Goal: Check status: Check status

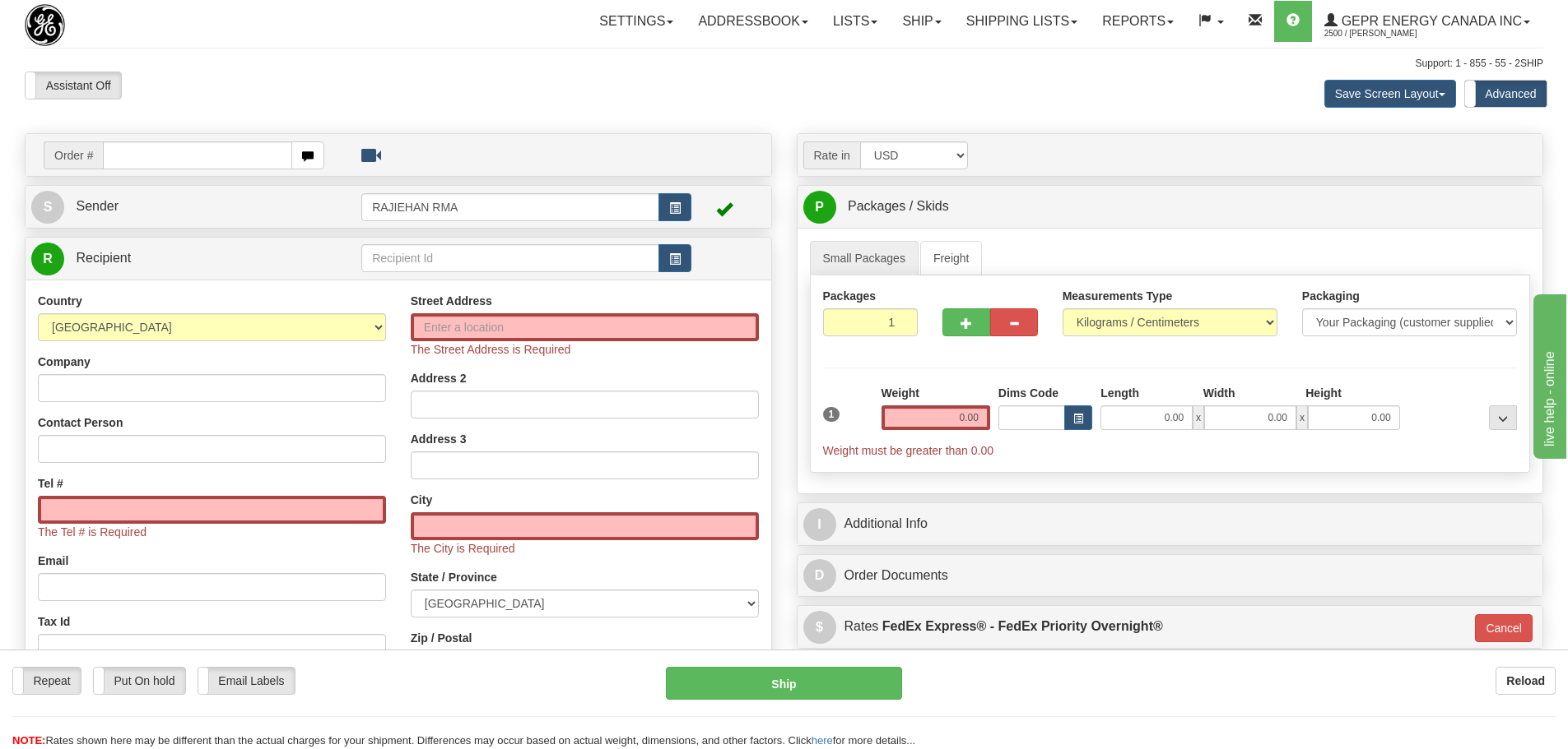
click at [1030, 43] on div "Toggle navigation Settings Shipping Preferences Fields Preferences New" at bounding box center [784, 496] width 1568 height 992
click at [1032, 38] on link "Shipping lists" at bounding box center [1021, 21] width 136 height 41
click at [323, 81] on div "Assistant On Assistant Off Do a return Do a return" at bounding box center [333, 84] width 642 height 27
click at [304, 77] on div "Assistant On Assistant Off Do a return Do a return" at bounding box center [333, 84] width 642 height 27
click at [276, 333] on select "[GEOGRAPHIC_DATA] [GEOGRAPHIC_DATA] [GEOGRAPHIC_DATA] [GEOGRAPHIC_DATA] [US_STA…" at bounding box center [212, 327] width 348 height 27
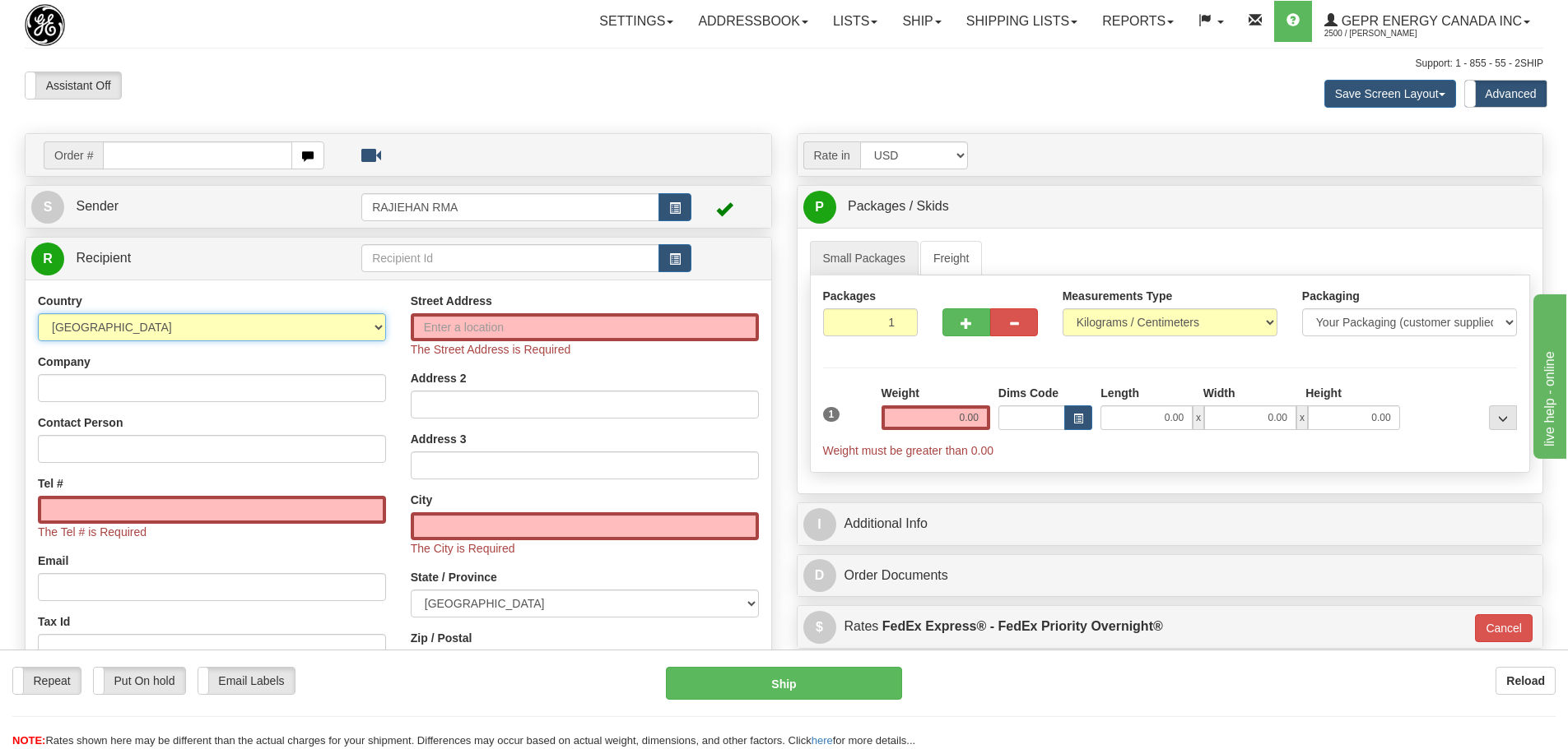
select select "US"
click at [38, 314] on select "[GEOGRAPHIC_DATA] [GEOGRAPHIC_DATA] [GEOGRAPHIC_DATA] [GEOGRAPHIC_DATA] [US_STA…" at bounding box center [212, 327] width 348 height 27
click at [263, 409] on div "Country [GEOGRAPHIC_DATA] [GEOGRAPHIC_DATA] [GEOGRAPHIC_DATA] [GEOGRAPHIC_DATA]…" at bounding box center [212, 514] width 373 height 443
click at [267, 387] on input "Company" at bounding box center [212, 388] width 348 height 27
paste input "Southern Company"
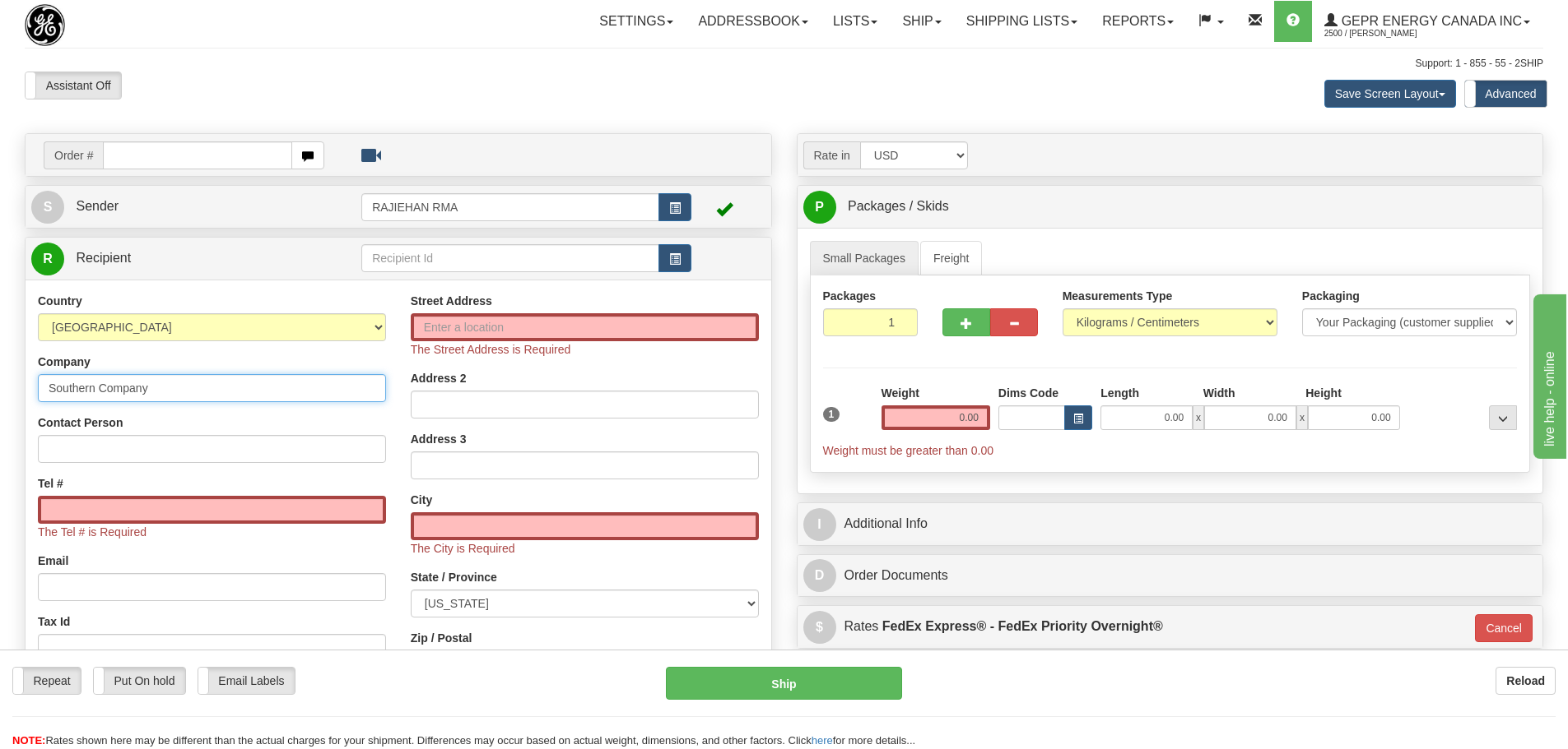
type input "Southern Company"
drag, startPoint x: 455, startPoint y: 325, endPoint x: 447, endPoint y: 328, distance: 8.5
click at [455, 325] on input "Street Address" at bounding box center [584, 327] width 348 height 27
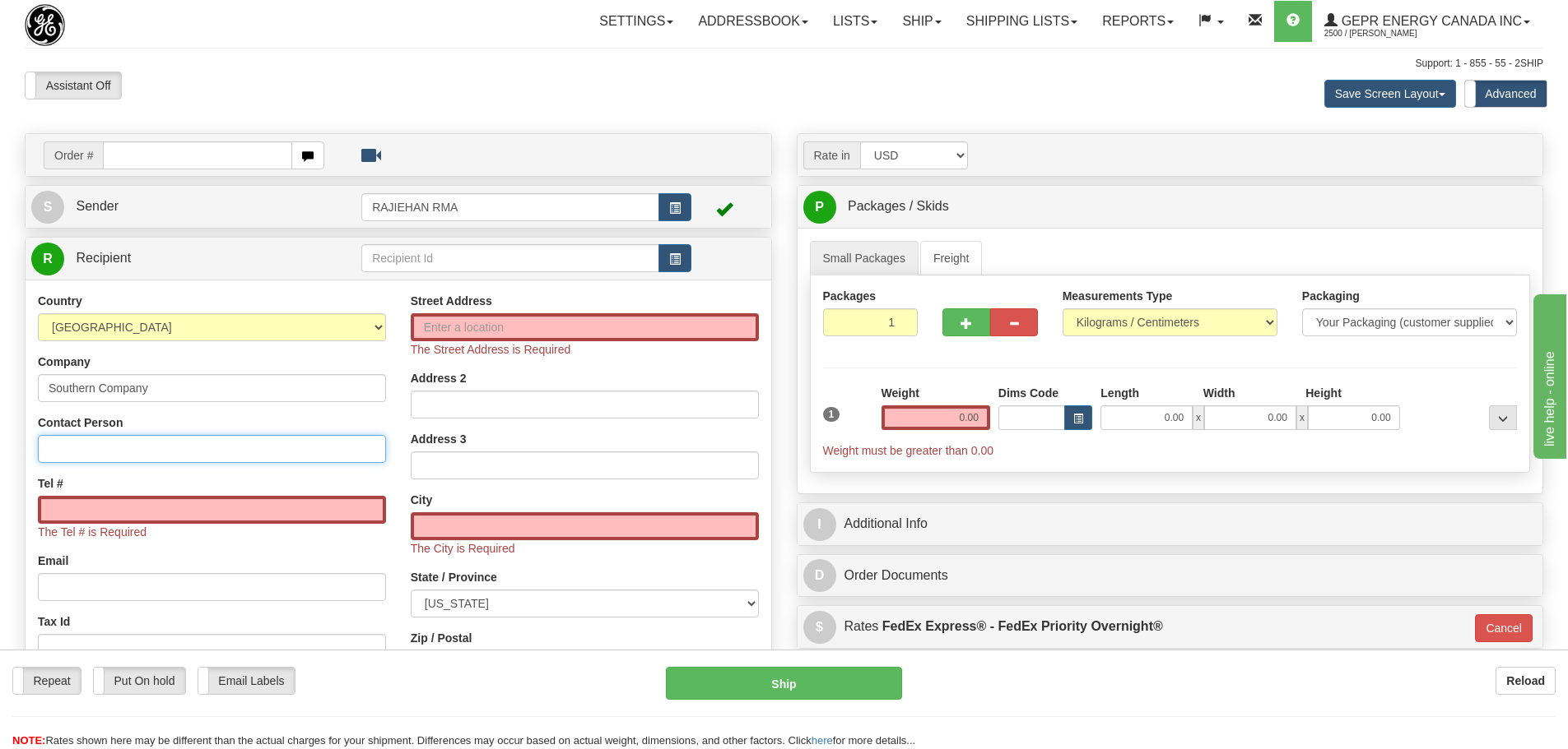
click at [122, 444] on input "Contact Person" at bounding box center [212, 448] width 348 height 27
drag, startPoint x: 413, startPoint y: 336, endPoint x: 430, endPoint y: 329, distance: 18.4
click at [413, 336] on input "Street Address" at bounding box center [584, 327] width 348 height 27
paste input "[STREET_ADDRESS]"
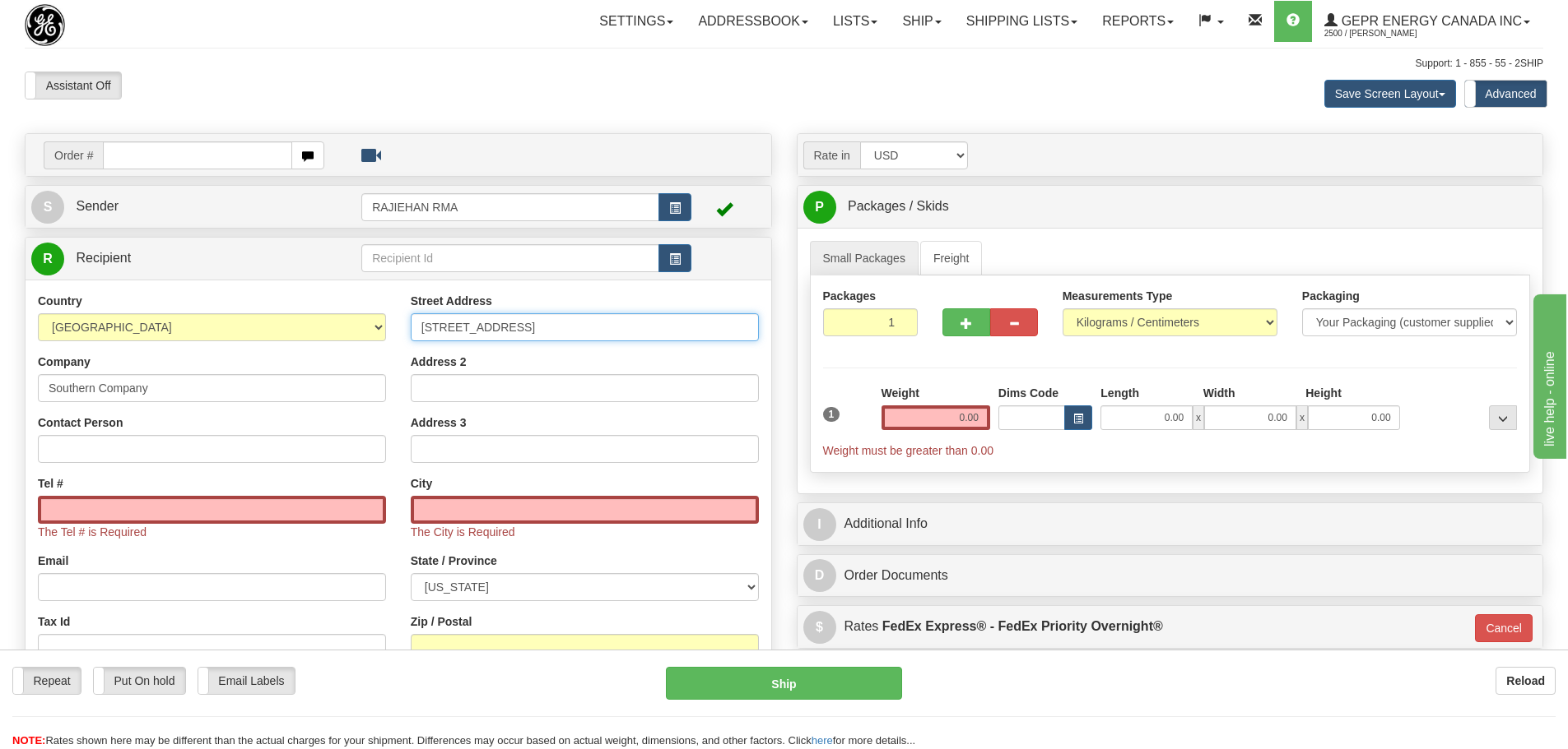
type input "[STREET_ADDRESS]"
click at [462, 639] on input "Zip / Postal" at bounding box center [584, 648] width 348 height 27
paste input "[PHONE_NUMBER]"
click at [419, 543] on div "Street Address [STREET_ADDRESS] Address 2 Address 3 City The City is Required S…" at bounding box center [584, 522] width 373 height 459
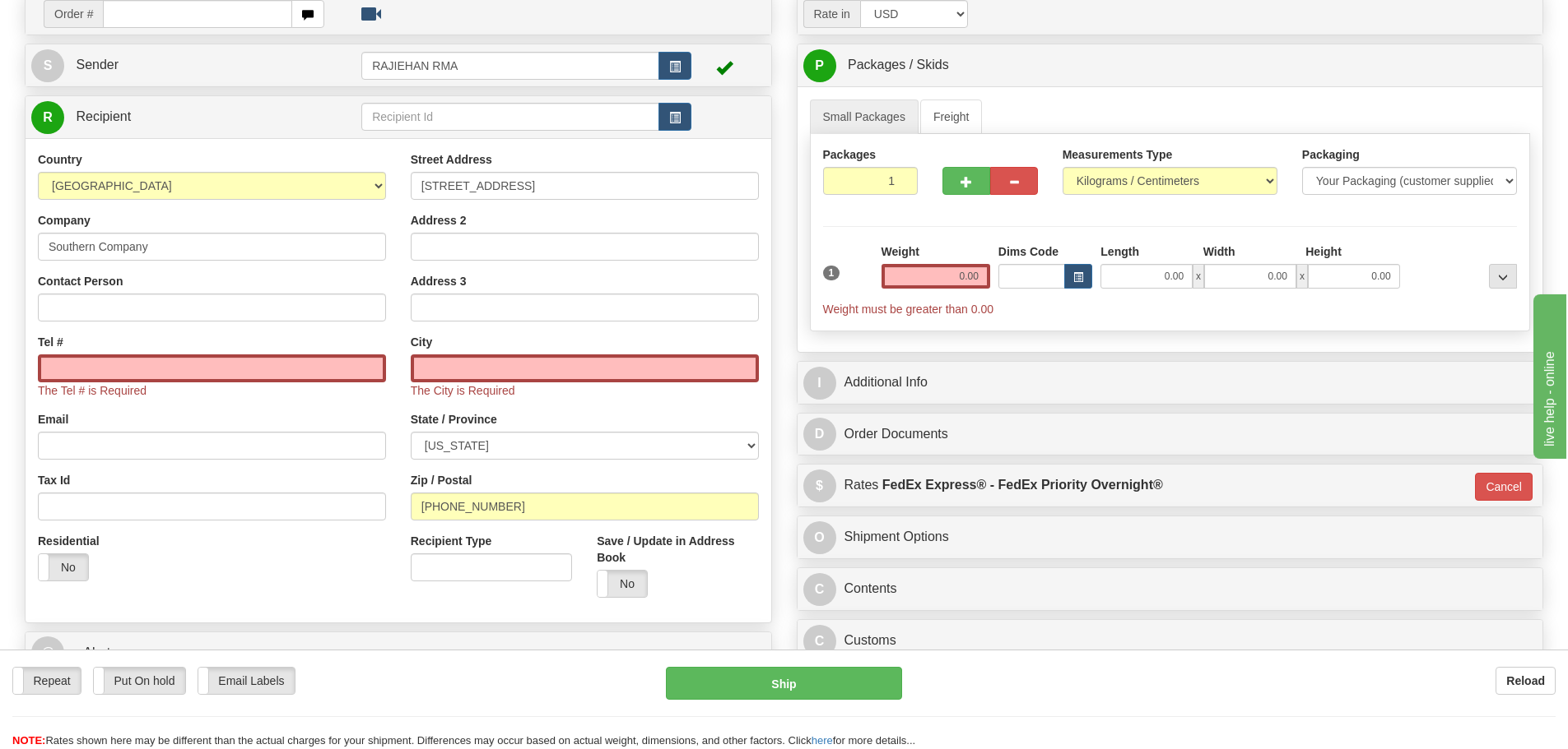
scroll to position [164, 0]
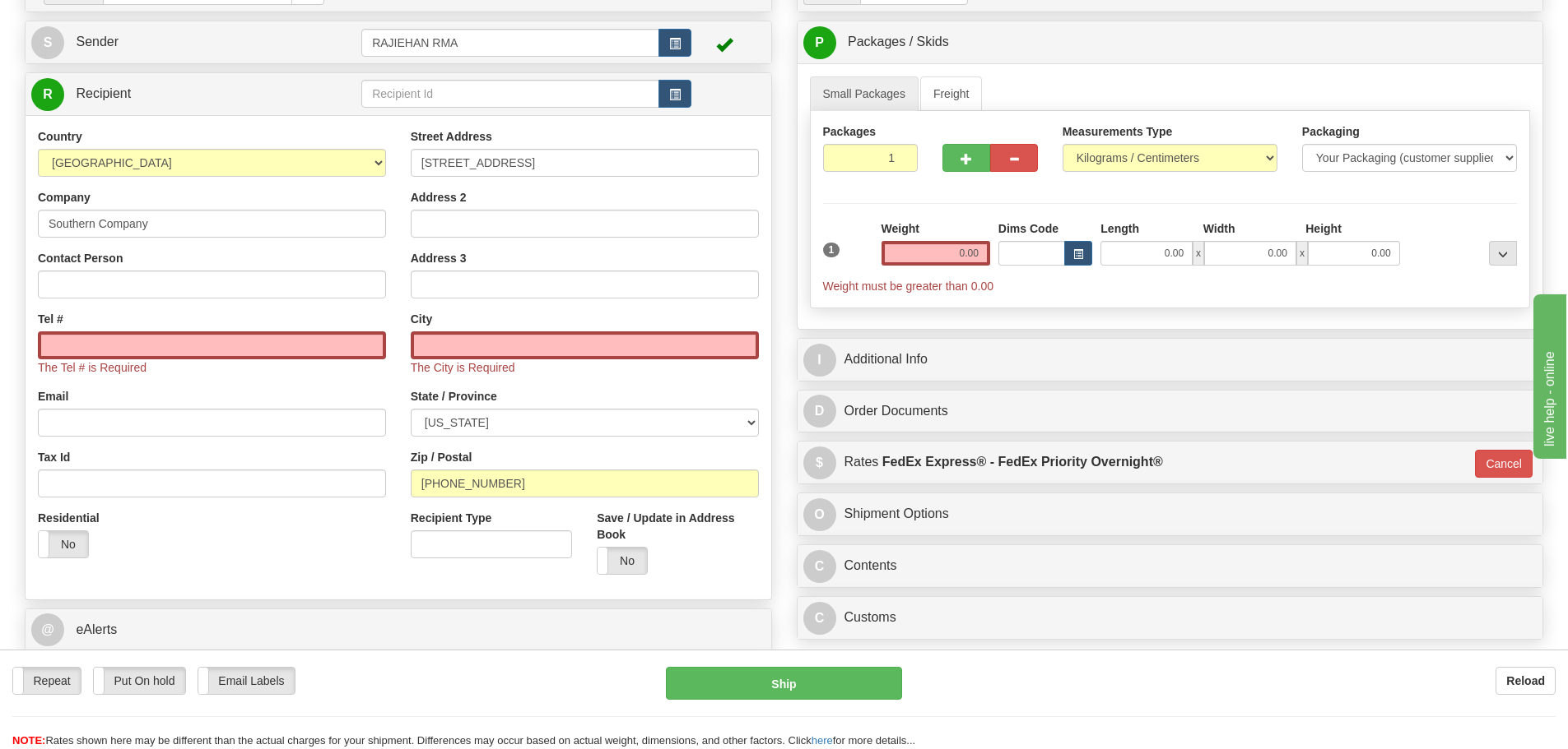
click at [393, 444] on div "Country [GEOGRAPHIC_DATA] [GEOGRAPHIC_DATA] [GEOGRAPHIC_DATA] [GEOGRAPHIC_DATA]…" at bounding box center [212, 349] width 373 height 443
drag, startPoint x: 519, startPoint y: 487, endPoint x: 301, endPoint y: 421, distance: 227.8
click at [301, 421] on div "Country [GEOGRAPHIC_DATA] [GEOGRAPHIC_DATA] [GEOGRAPHIC_DATA] [GEOGRAPHIC_DATA]…" at bounding box center [398, 357] width 746 height 459
paste input "30107-4899"
type input "30107-4899"
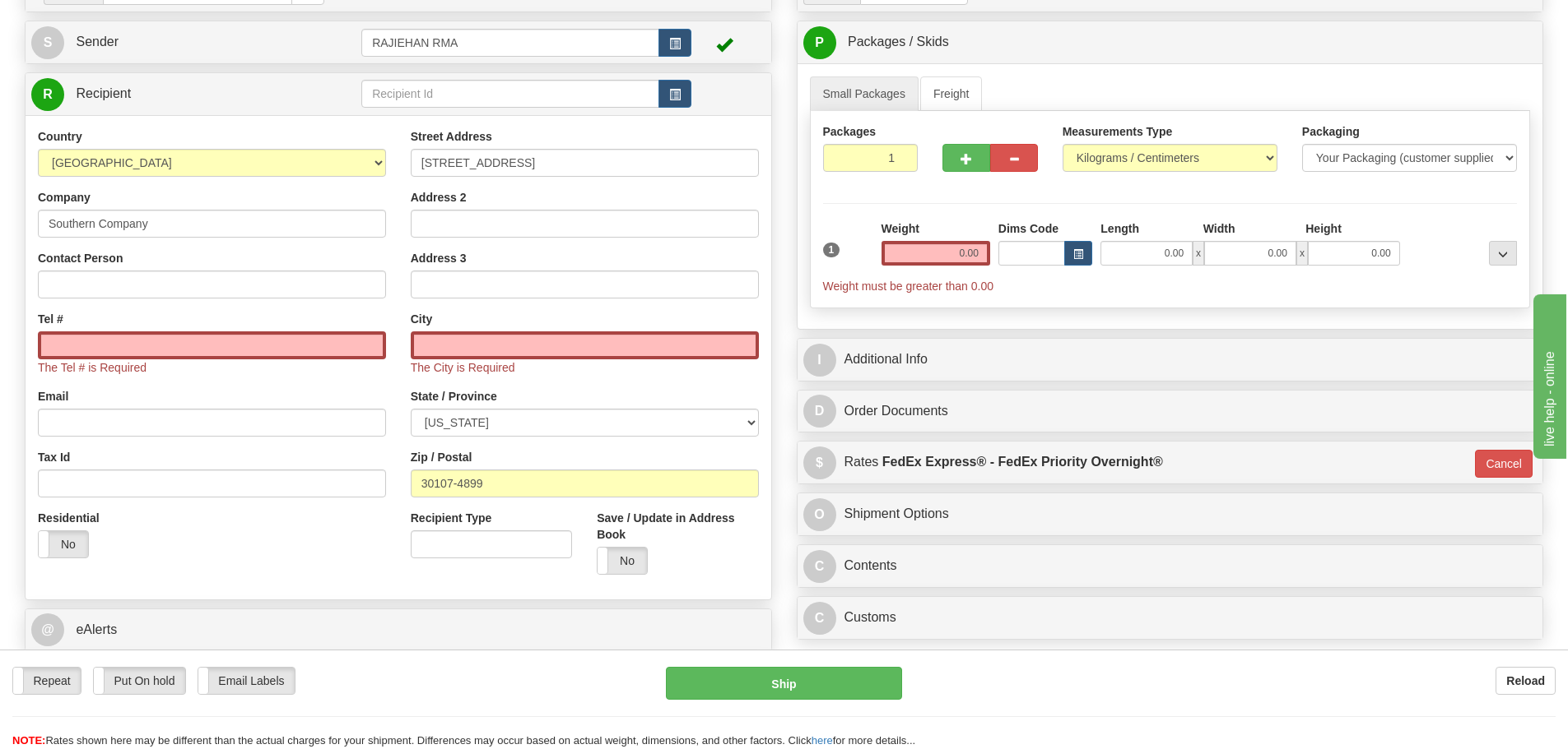
click at [364, 451] on div "Tax Id" at bounding box center [212, 473] width 348 height 48
type input "BALL GROUND"
select select "GA"
click at [194, 301] on div "Country [GEOGRAPHIC_DATA] [GEOGRAPHIC_DATA] [GEOGRAPHIC_DATA] [GEOGRAPHIC_DATA]…" at bounding box center [212, 349] width 373 height 443
click at [191, 296] on input "Contact Person" at bounding box center [212, 283] width 348 height 27
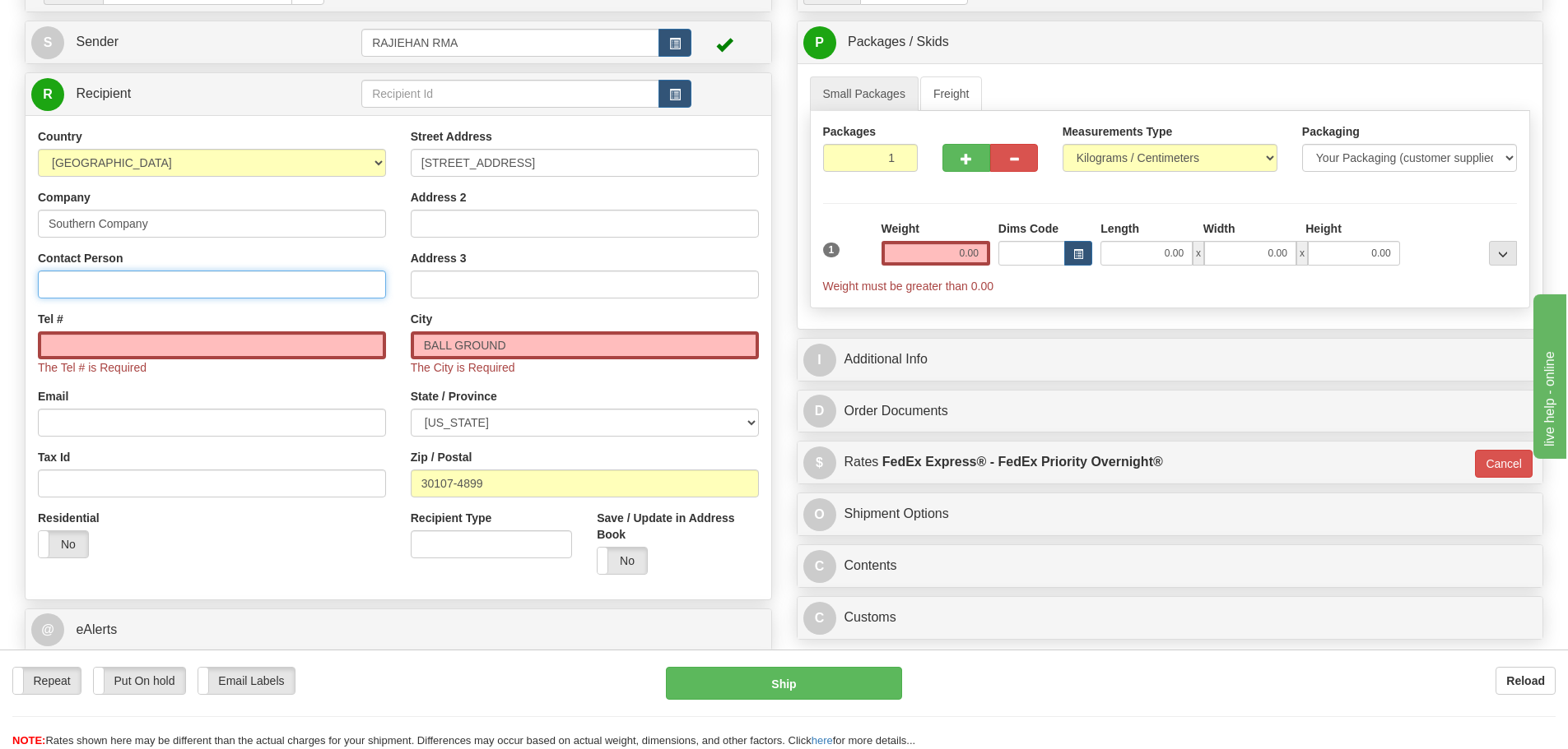
paste input "[PERSON_NAME]"
type input "[PERSON_NAME]"
click at [167, 344] on input "Tel #" at bounding box center [212, 345] width 348 height 27
paste input "[PHONE_NUMBER]"
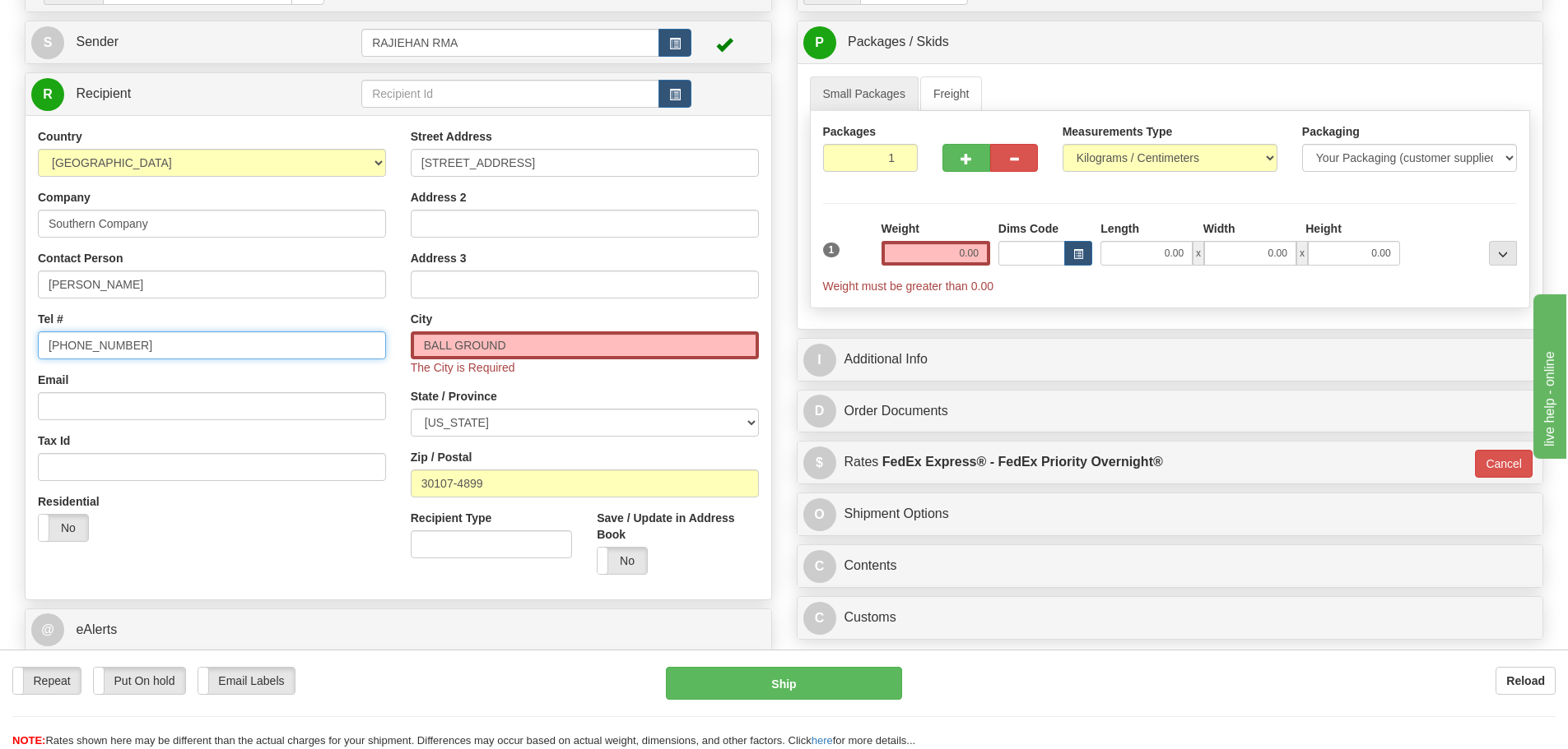
type input "[PHONE_NUMBER]"
click at [166, 326] on div "Tel # [PHONE_NUMBER]" at bounding box center [212, 335] width 348 height 48
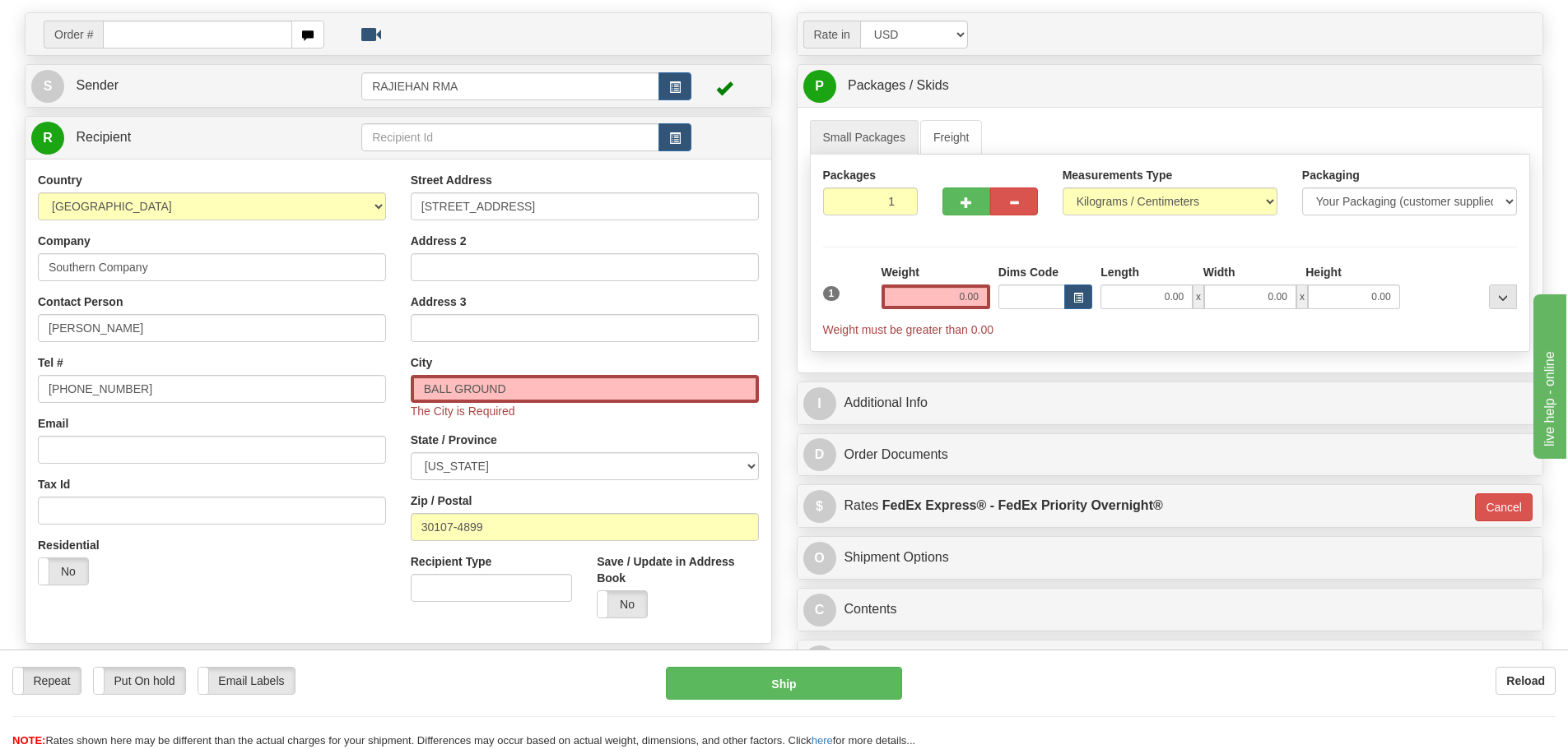
scroll to position [82, 0]
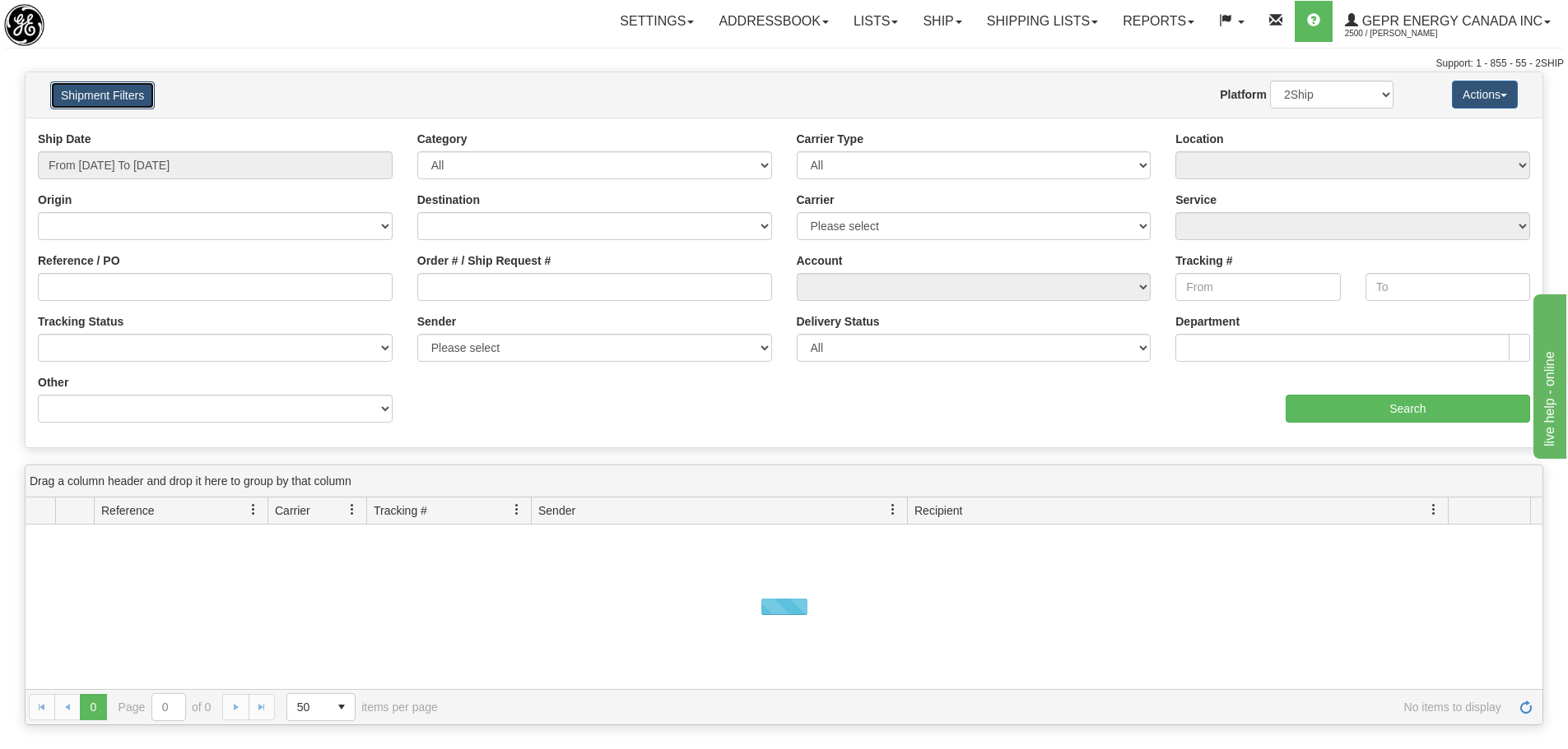
click at [116, 100] on button "Shipment Filters" at bounding box center [102, 95] width 104 height 27
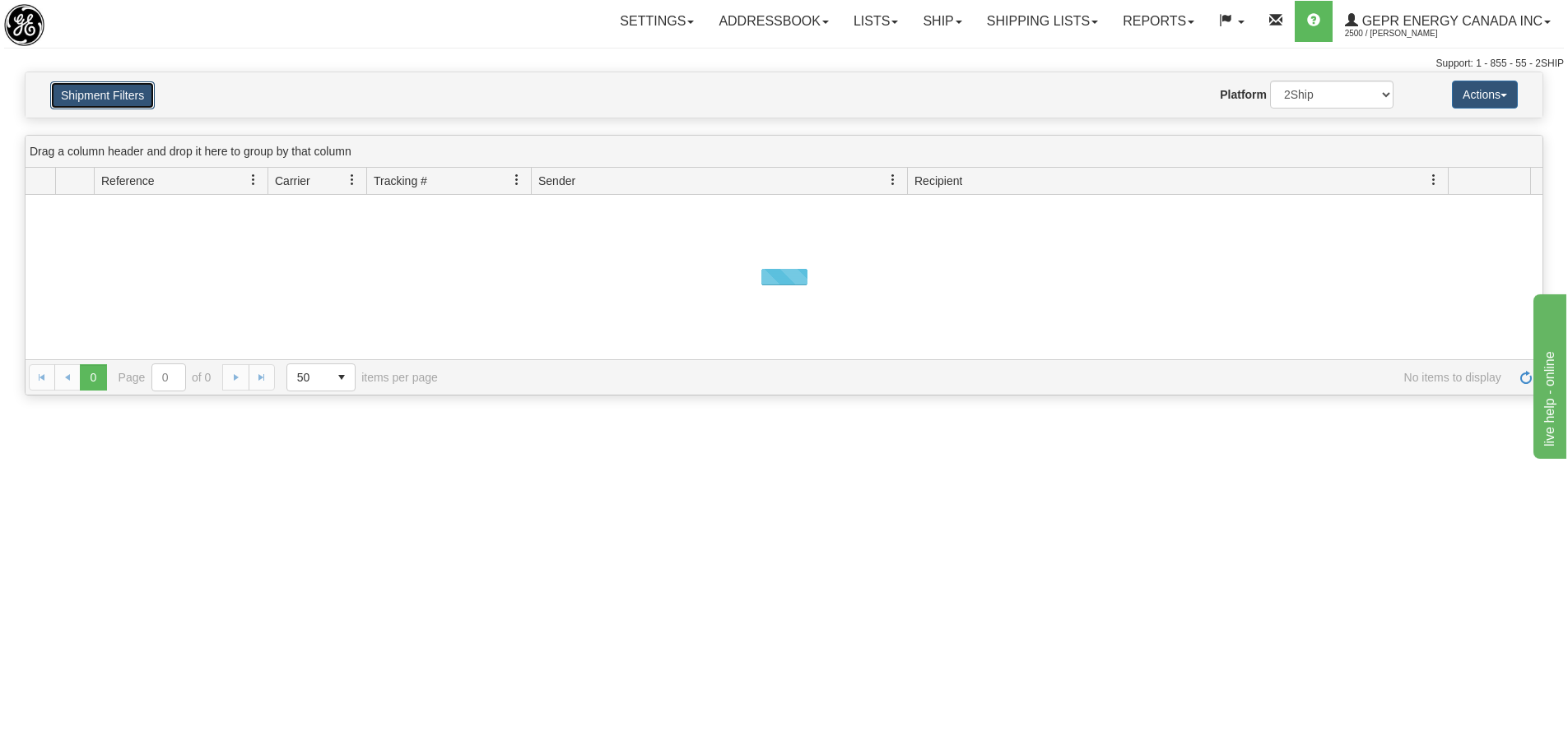
click at [116, 100] on button "Shipment Filters" at bounding box center [102, 95] width 104 height 27
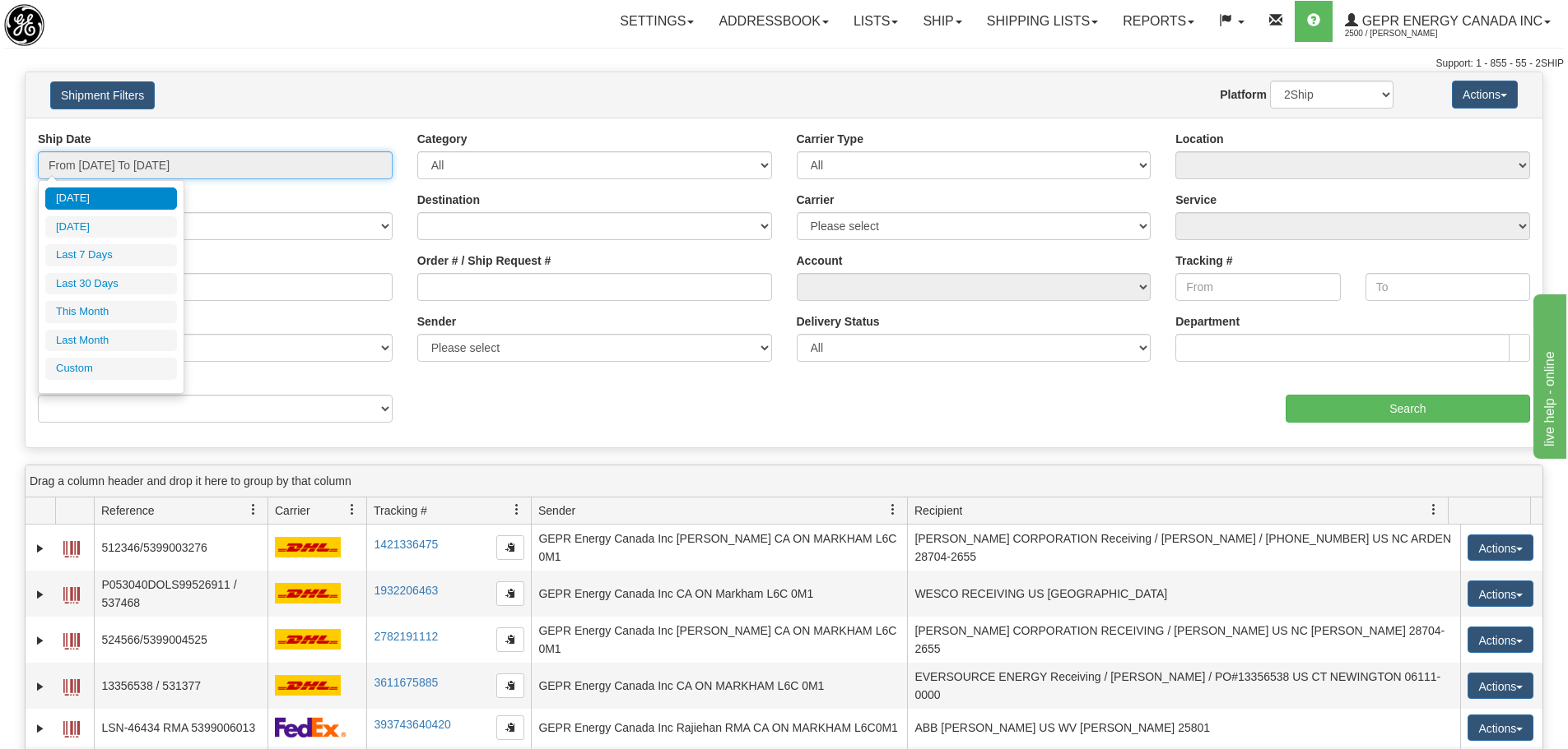
click at [157, 173] on input "From 09/30/2025 To 10/01/2025" at bounding box center [215, 165] width 355 height 27
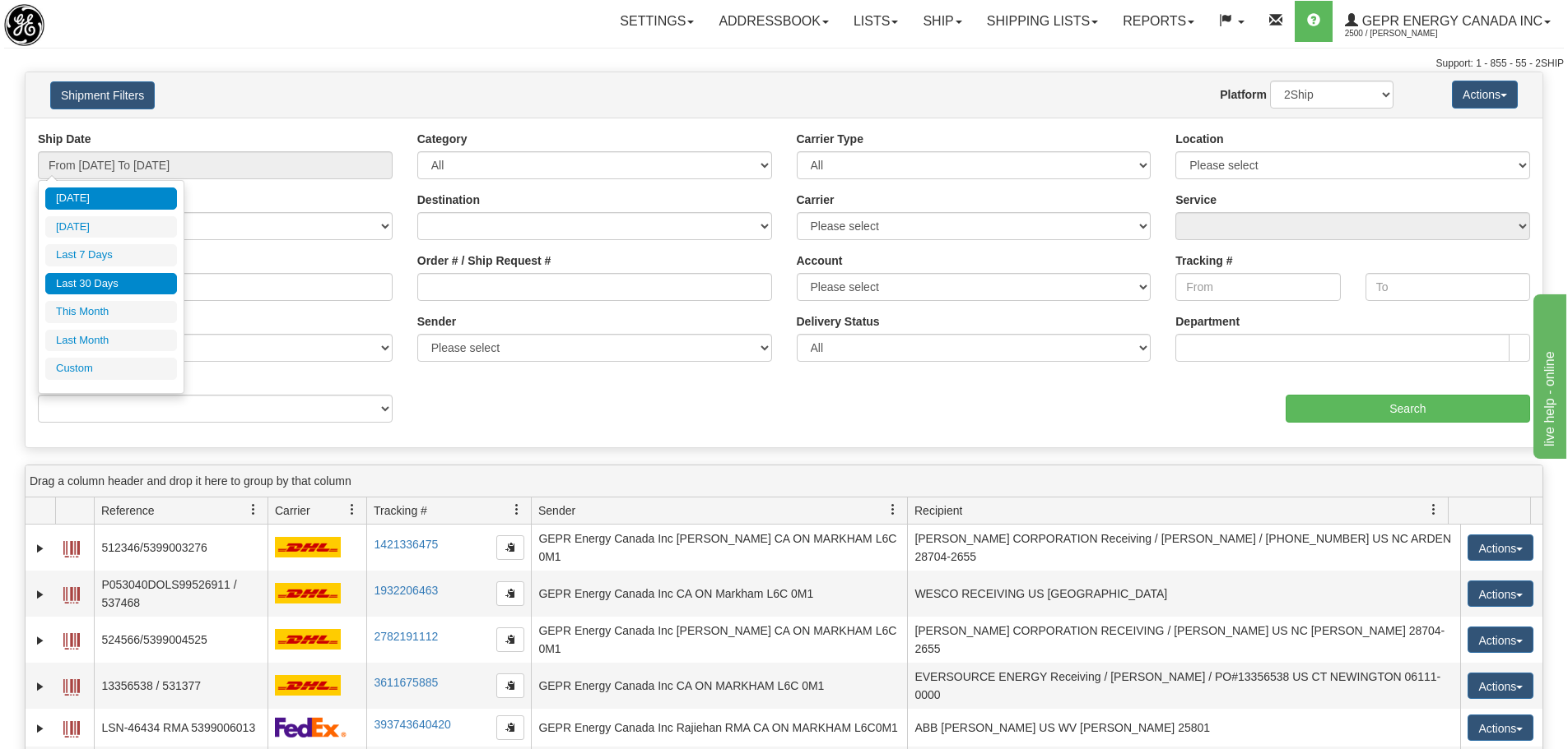
click at [131, 275] on li "Last 30 Days" at bounding box center [111, 283] width 132 height 22
type input "From 09/02/2025 To 10/01/2025"
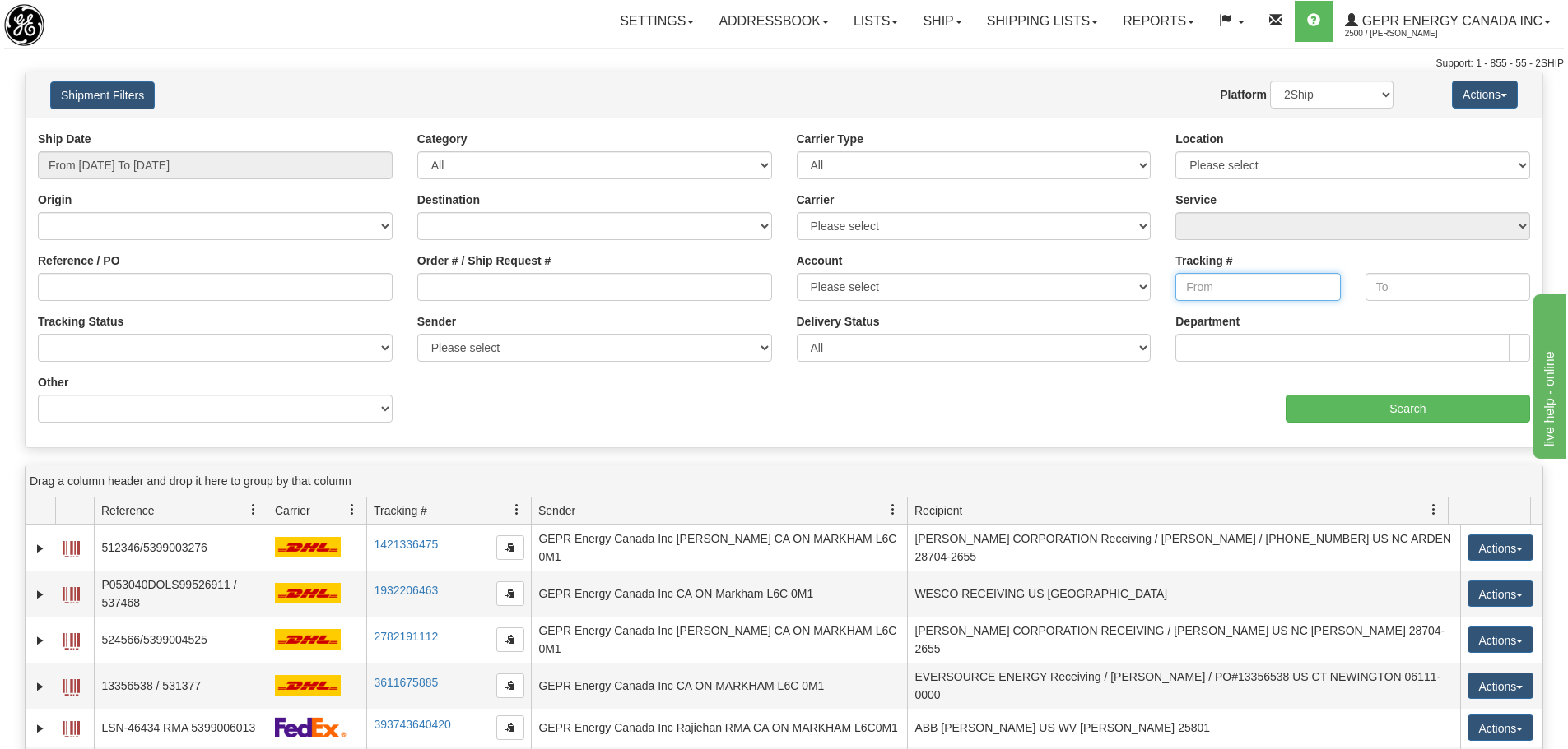
click at [1216, 278] on input "Tracking #" at bounding box center [1257, 286] width 164 height 27
paste input "6768841575"
type input "6768841575"
click at [1359, 410] on input "Search" at bounding box center [1408, 408] width 245 height 27
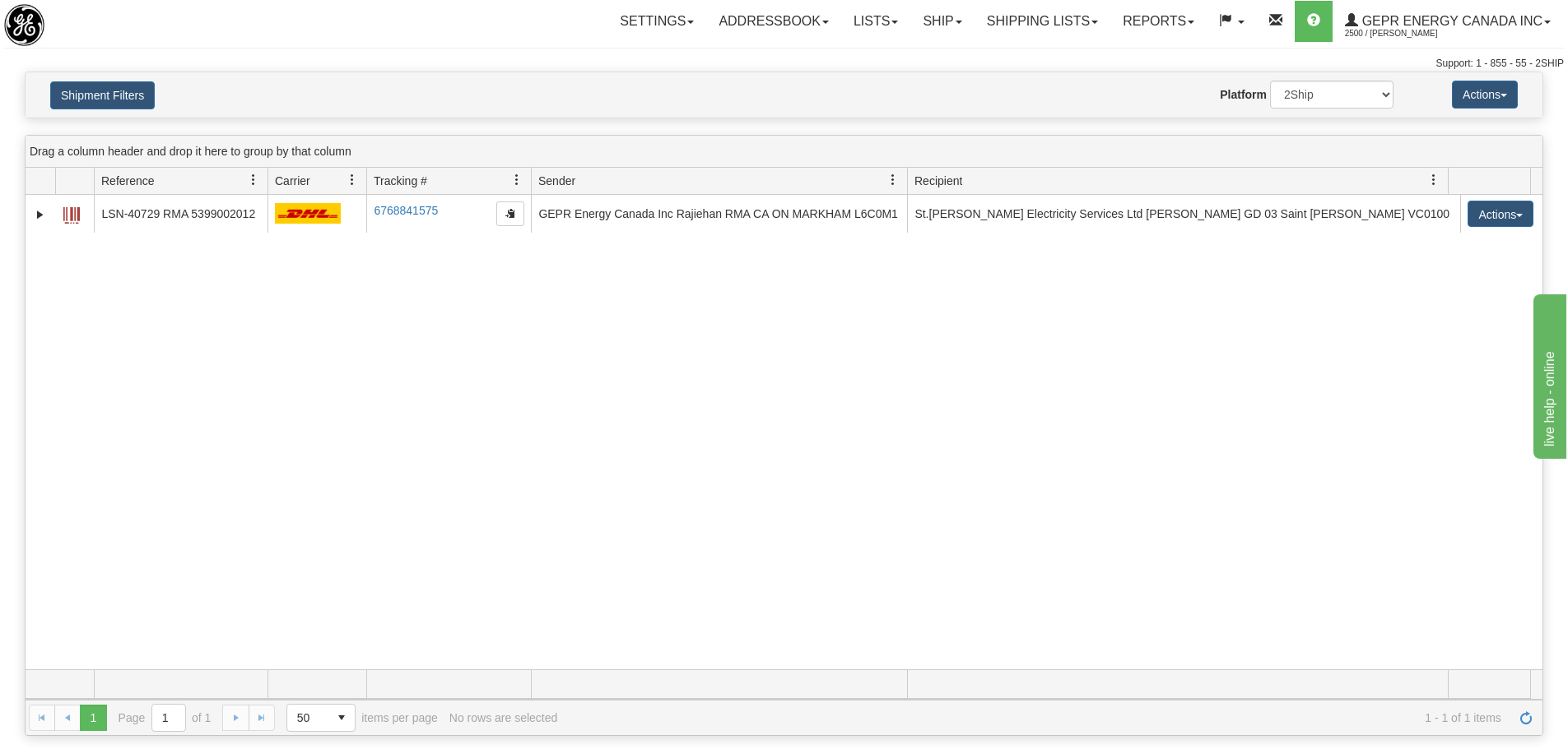
click at [325, 351] on div "31667458 2500 LSN-40729 RMA 5399002012 6768841575 6768841575 09/24/2025 09/24/2…" at bounding box center [784, 432] width 1517 height 475
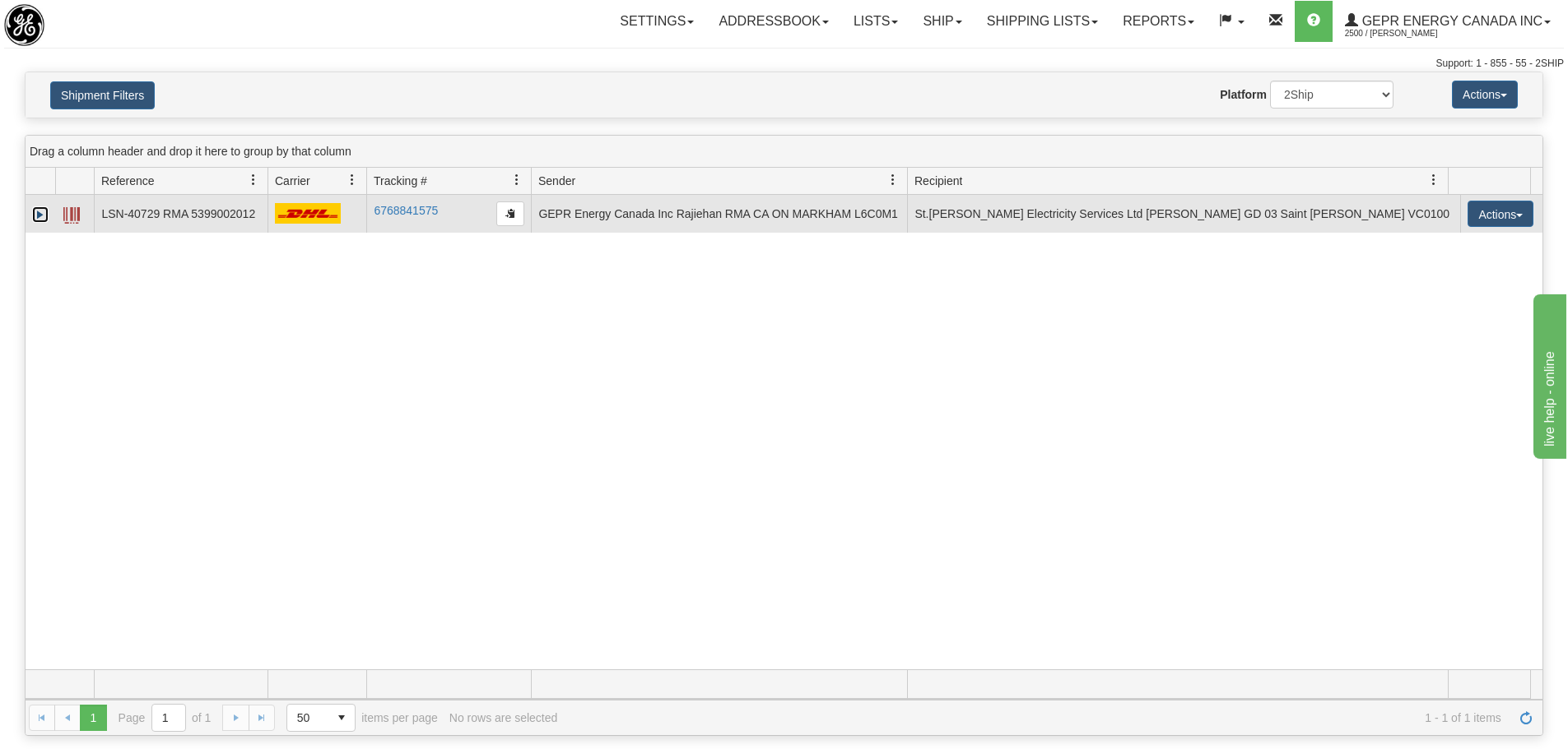
click at [34, 217] on link "Expand" at bounding box center [40, 214] width 16 height 16
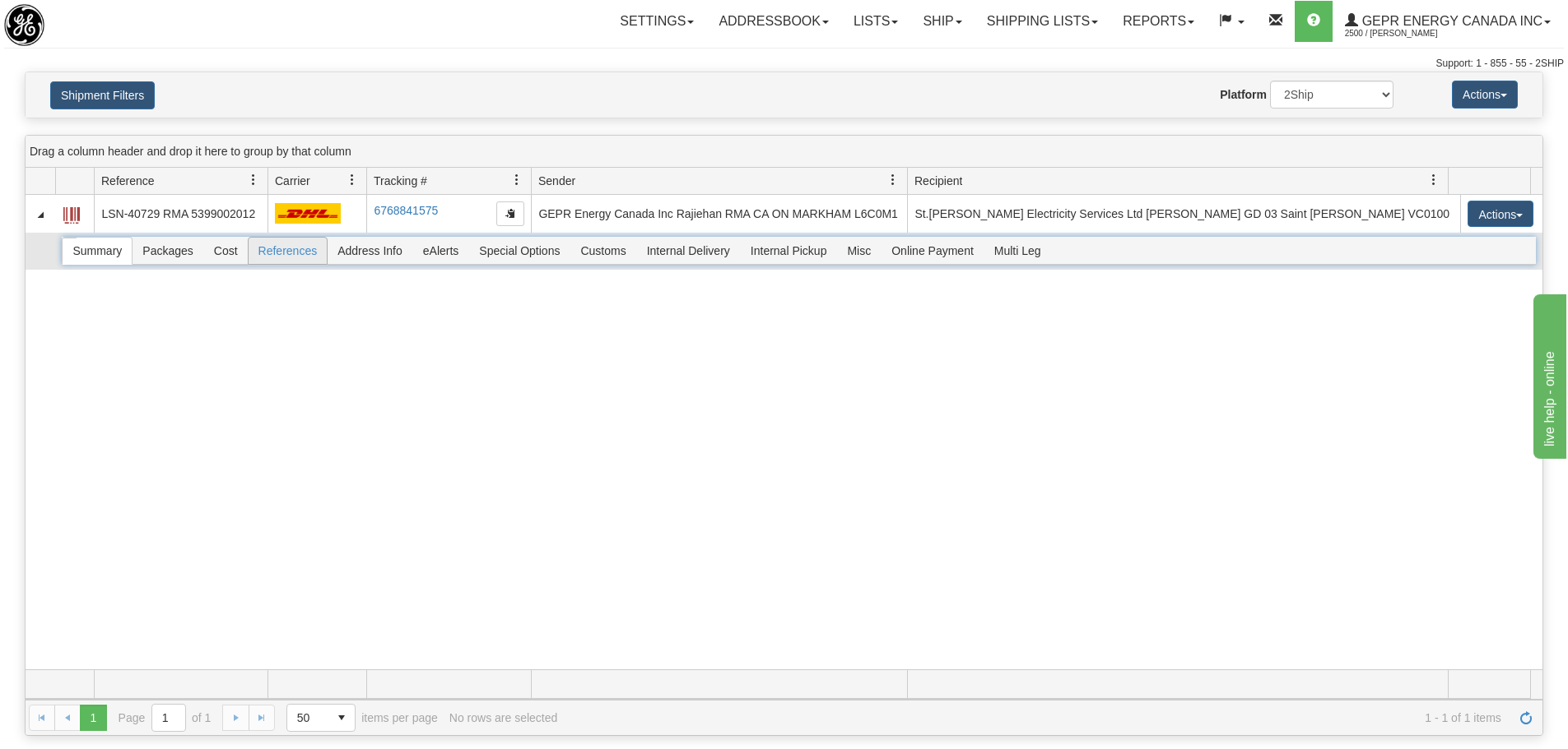
click at [273, 251] on span "References" at bounding box center [287, 251] width 79 height 27
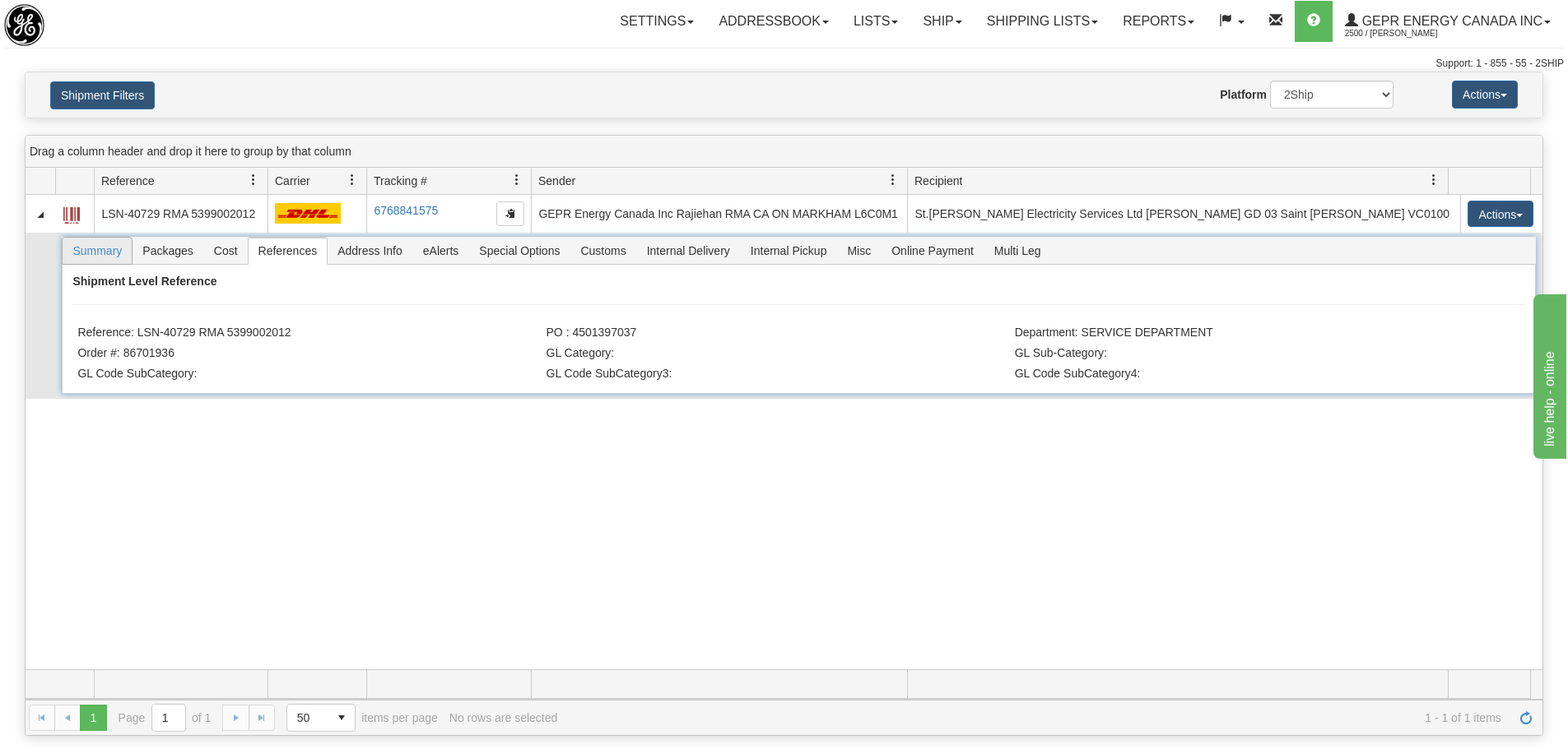
click at [104, 254] on span "Summary" at bounding box center [97, 251] width 69 height 27
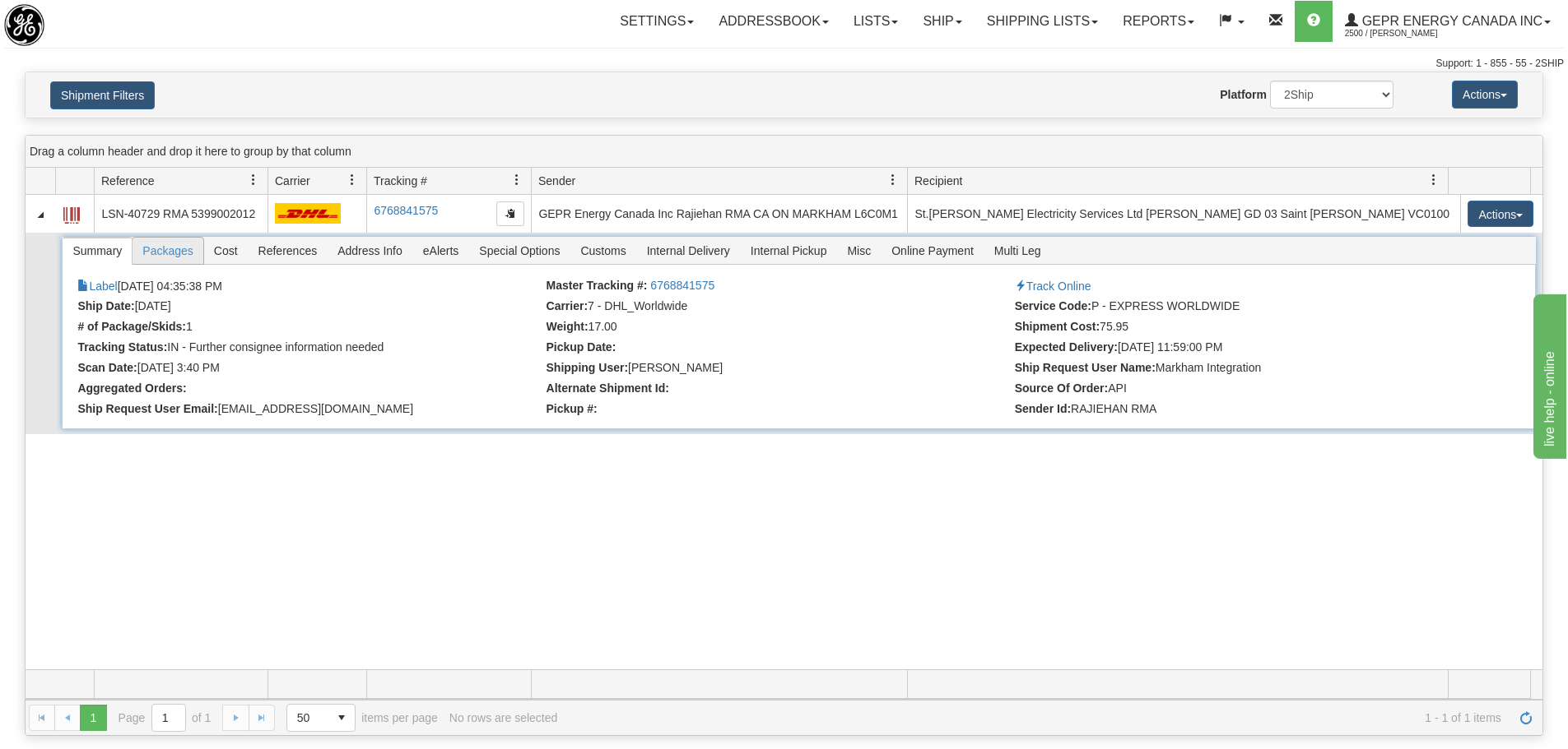
click at [172, 246] on span "Packages" at bounding box center [168, 251] width 70 height 27
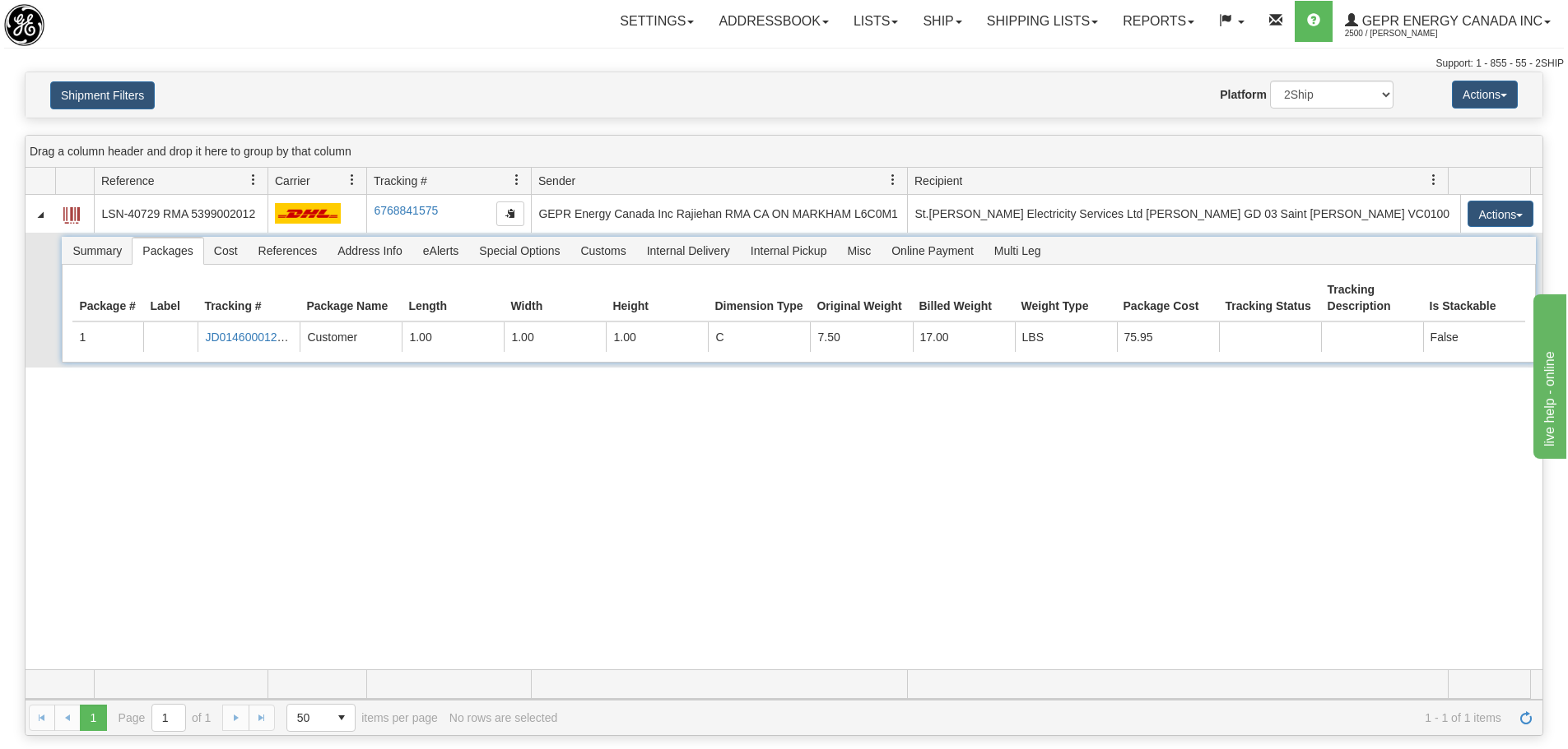
click at [243, 235] on td "Summary Packages Cost References Address Info eAlerts Special Options Customs C…" at bounding box center [799, 300] width 1487 height 135
click at [227, 243] on span "Cost" at bounding box center [226, 251] width 44 height 27
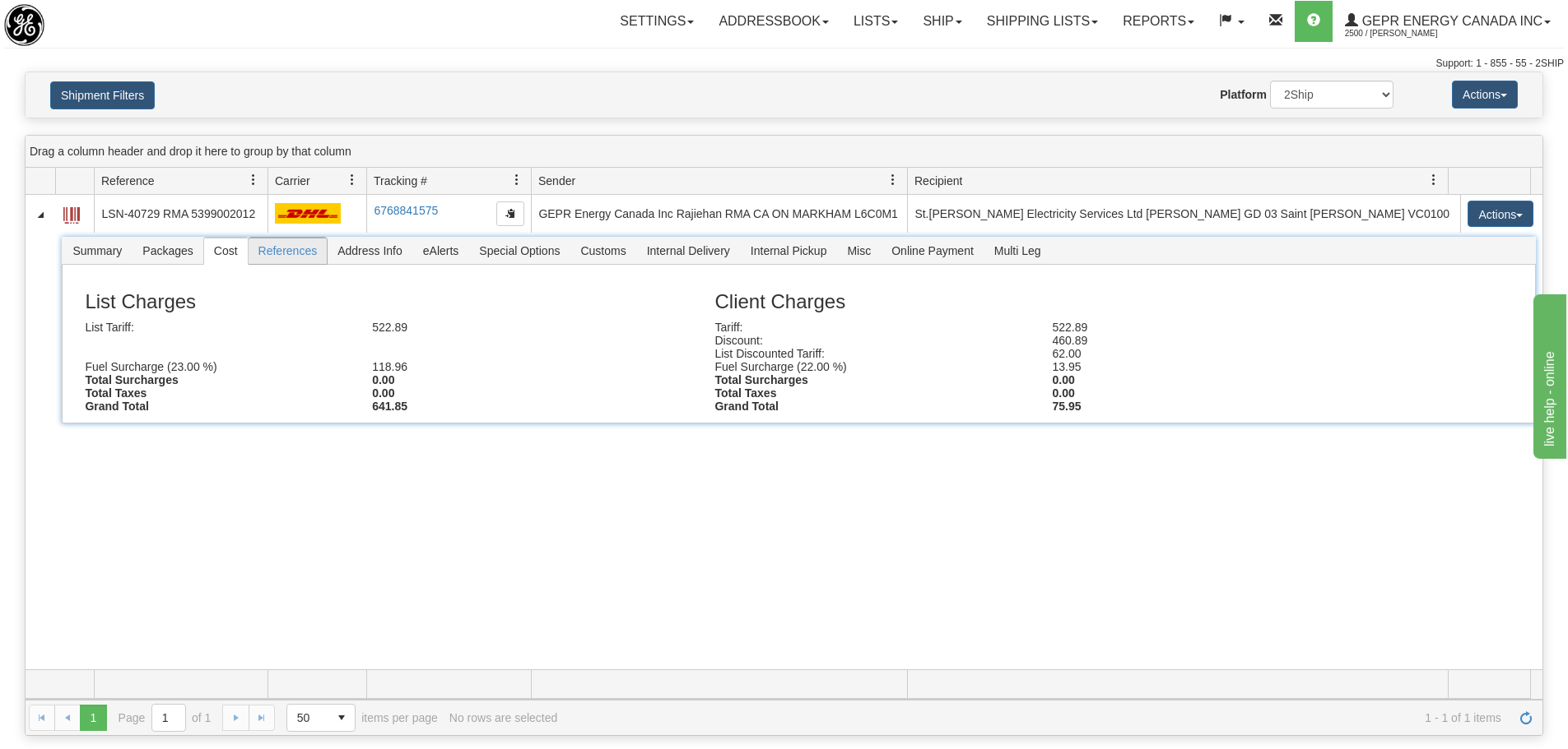
click at [275, 255] on span "References" at bounding box center [287, 251] width 79 height 27
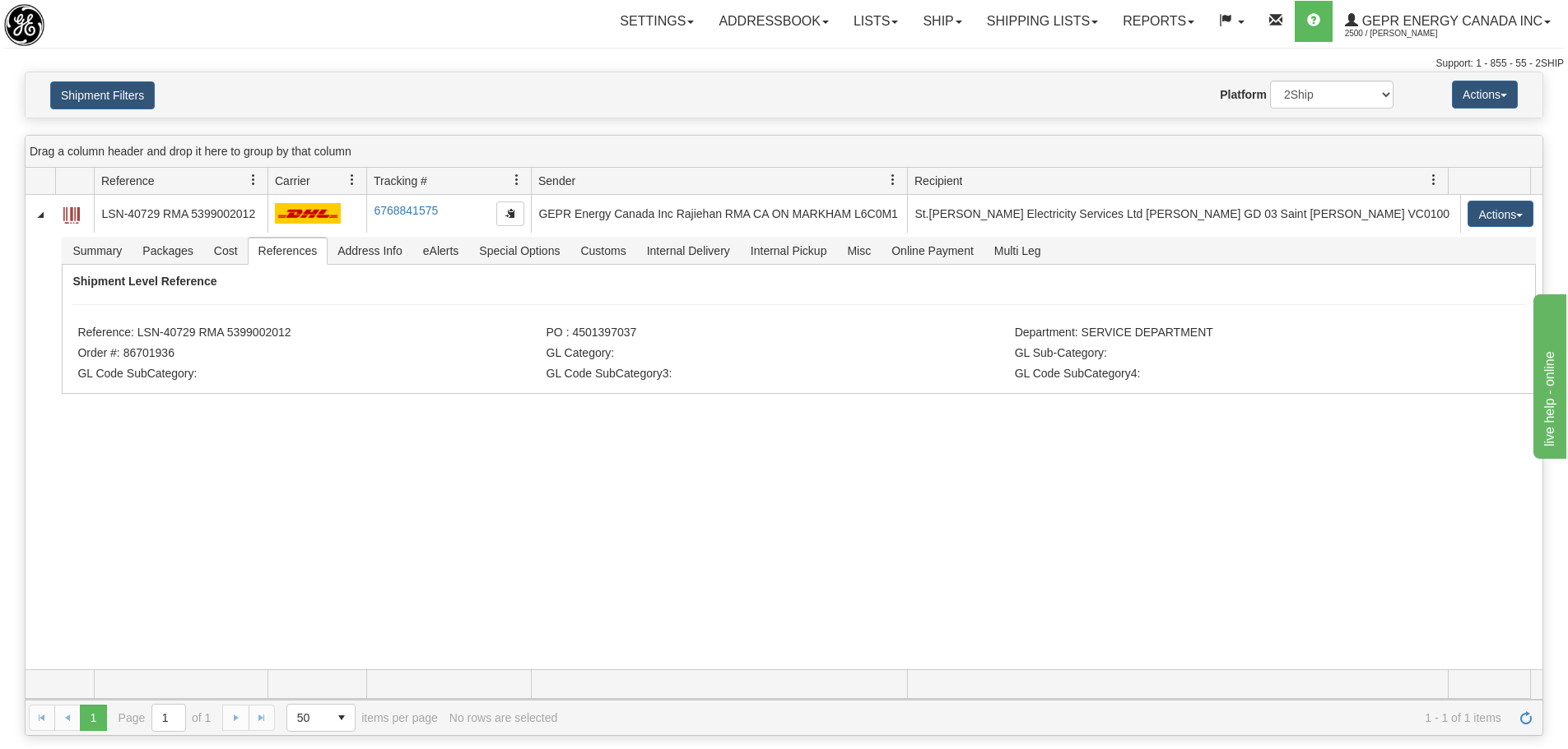
click at [301, 448] on div "31667458 2500 LSN-40729 RMA 5399002012 6768841575 6768841575 09/24/2025 09/24/2…" at bounding box center [784, 432] width 1517 height 475
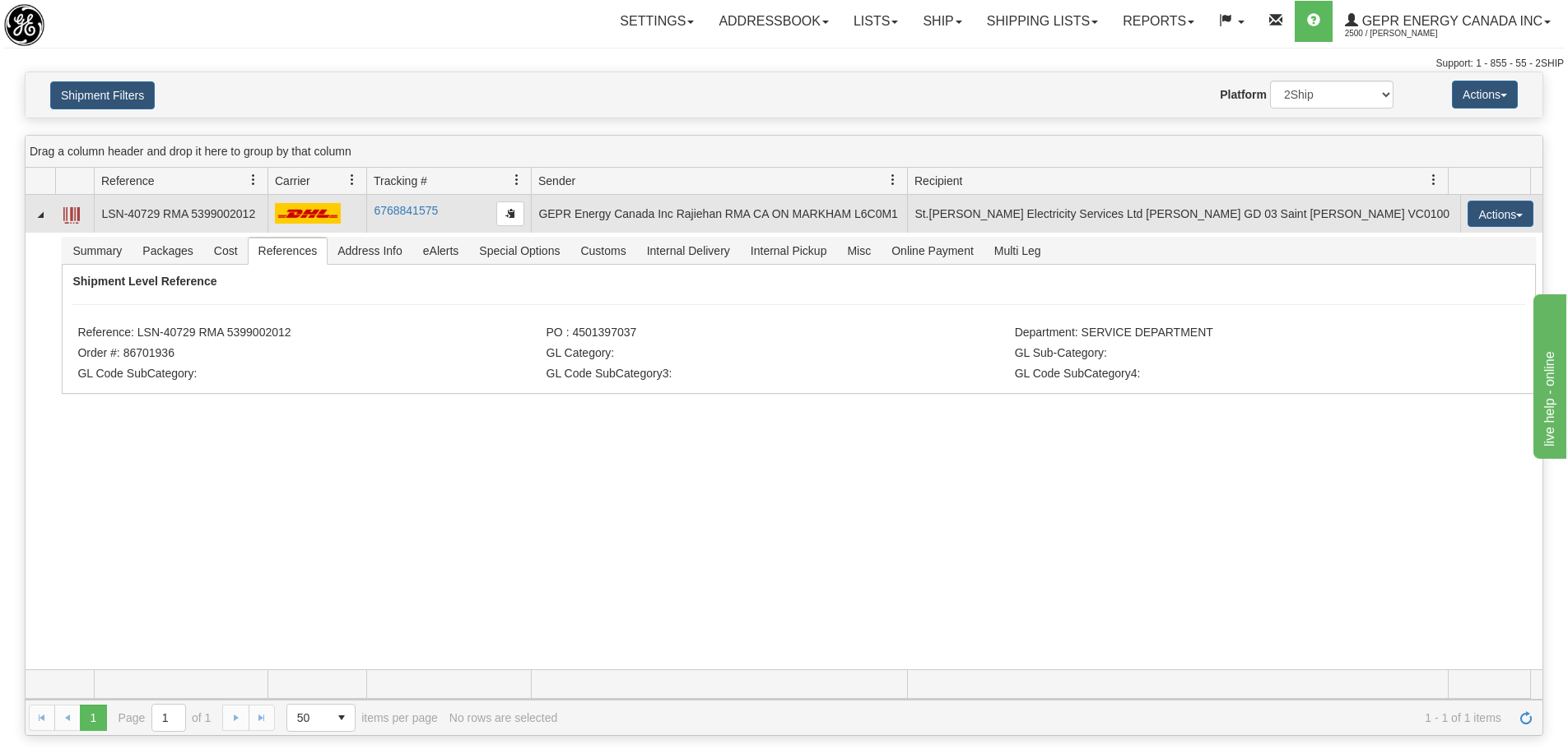
click at [198, 204] on td "LSN-40729 RMA 5399002012" at bounding box center [180, 214] width 174 height 38
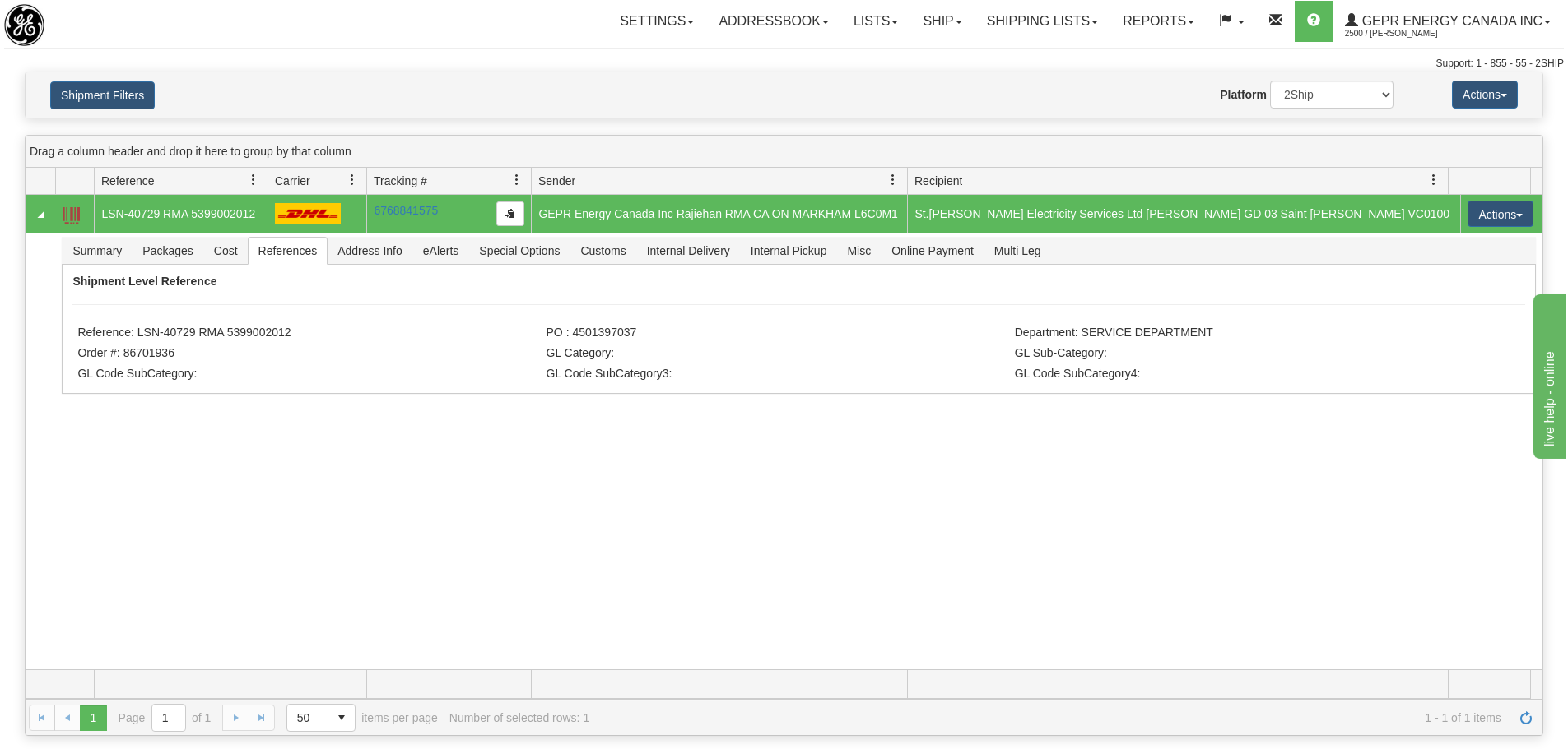
click at [196, 210] on td "LSN-40729 RMA 5399002012" at bounding box center [180, 214] width 174 height 38
click at [194, 208] on td "LSN-40729 RMA 5399002012" at bounding box center [180, 214] width 174 height 38
drag, startPoint x: 192, startPoint y: 208, endPoint x: 233, endPoint y: 210, distance: 41.0
click at [233, 210] on td "LSN-40729 RMA 5399002012" at bounding box center [180, 214] width 174 height 38
drag, startPoint x: 302, startPoint y: 325, endPoint x: 264, endPoint y: 341, distance: 41.2
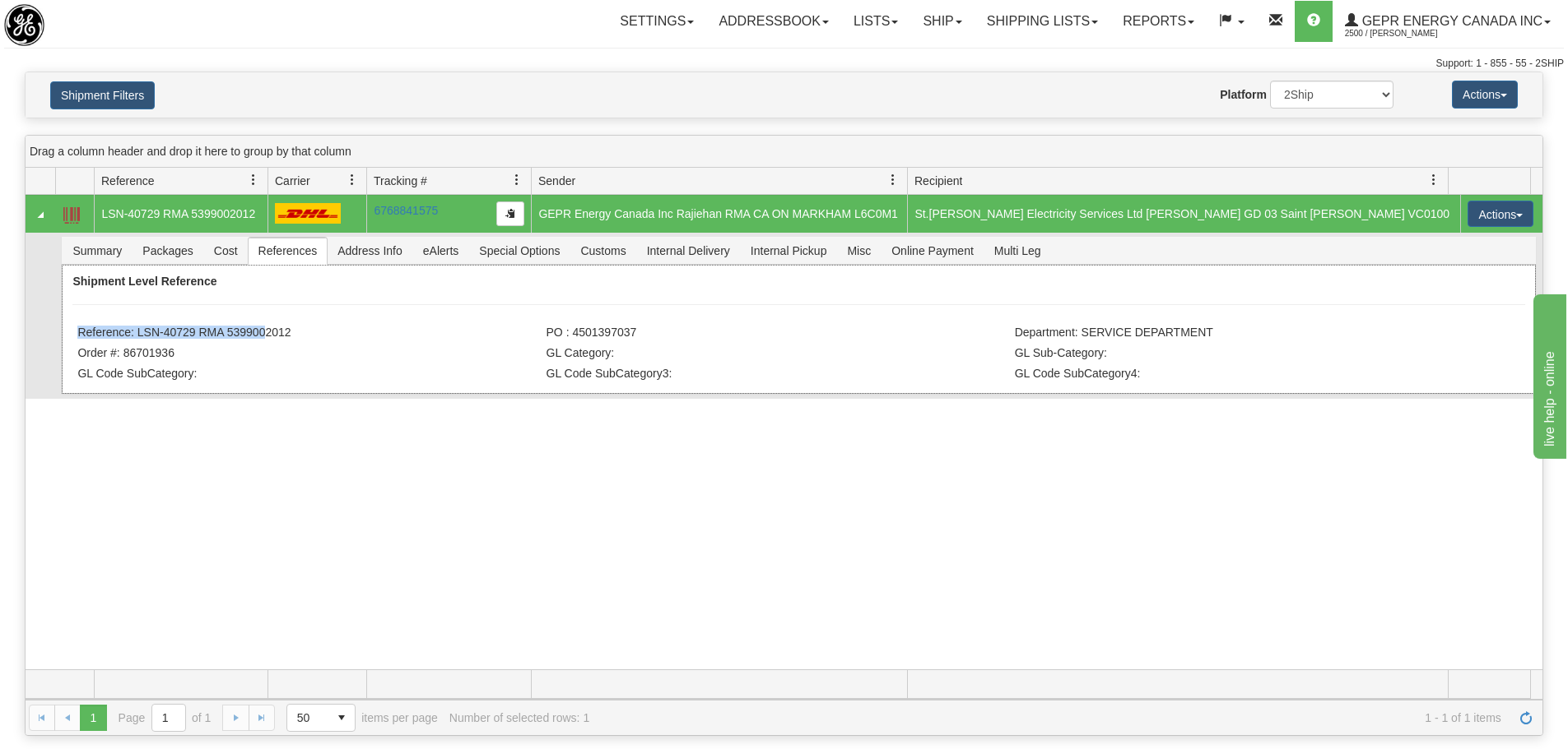
click at [258, 339] on div "Shipment Level Reference Reference: LSN-40729 RMA 5399002012 PO : 4501397037 De…" at bounding box center [798, 329] width 1473 height 129
click at [271, 341] on li "Reference: LSN-40729 RMA 5399002012" at bounding box center [309, 334] width 464 height 16
drag, startPoint x: 294, startPoint y: 335, endPoint x: 227, endPoint y: 338, distance: 67.1
click at [227, 338] on li "Reference: LSN-40729 RMA 5399002012" at bounding box center [309, 334] width 464 height 16
copy li "5399002012"
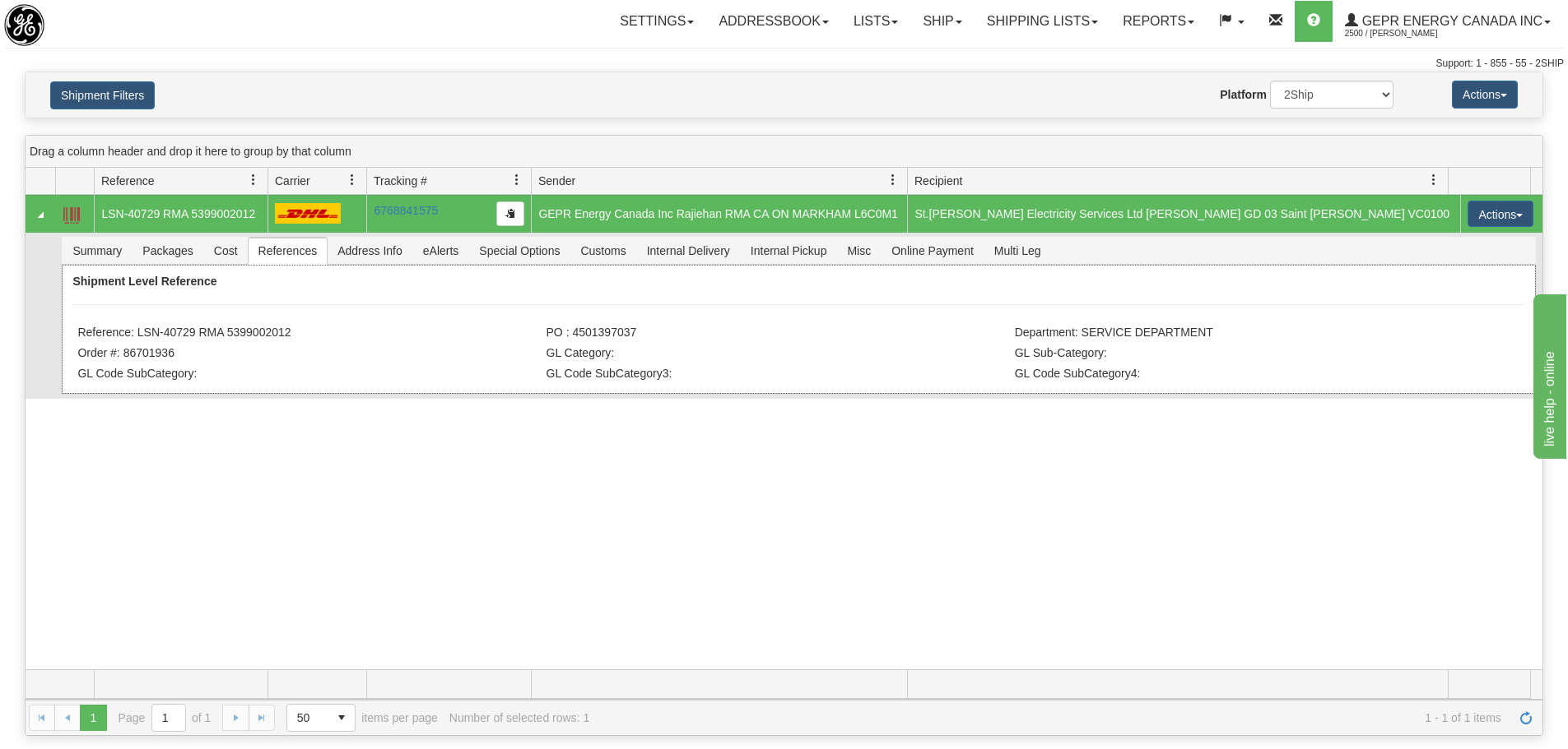
click at [293, 271] on div "Shipment Level Reference Reference: LSN-40729 RMA 5399002012 PO : 4501397037 De…" at bounding box center [798, 329] width 1473 height 129
click at [121, 258] on span "Summary" at bounding box center [97, 251] width 69 height 27
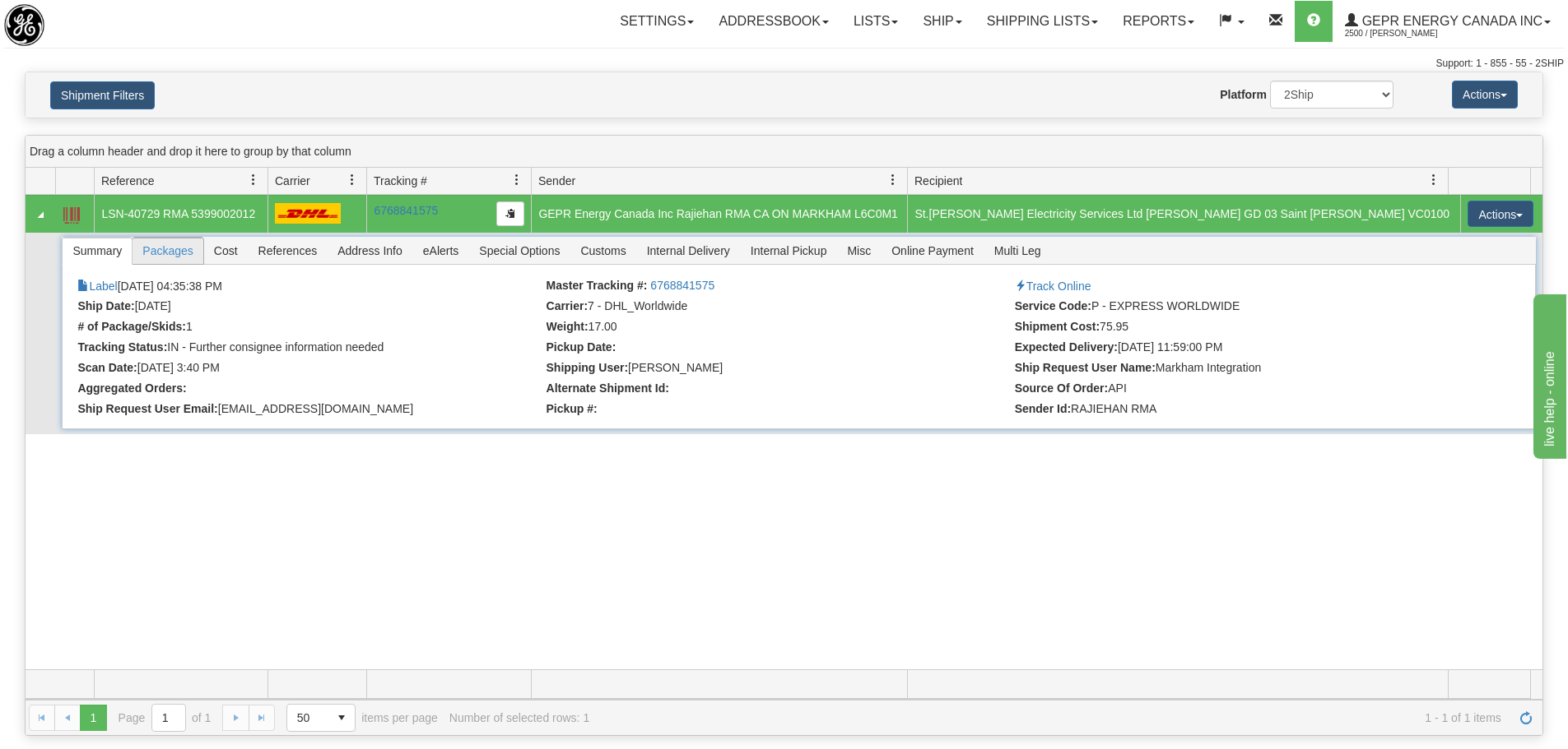
click at [185, 258] on span "Packages" at bounding box center [168, 251] width 70 height 27
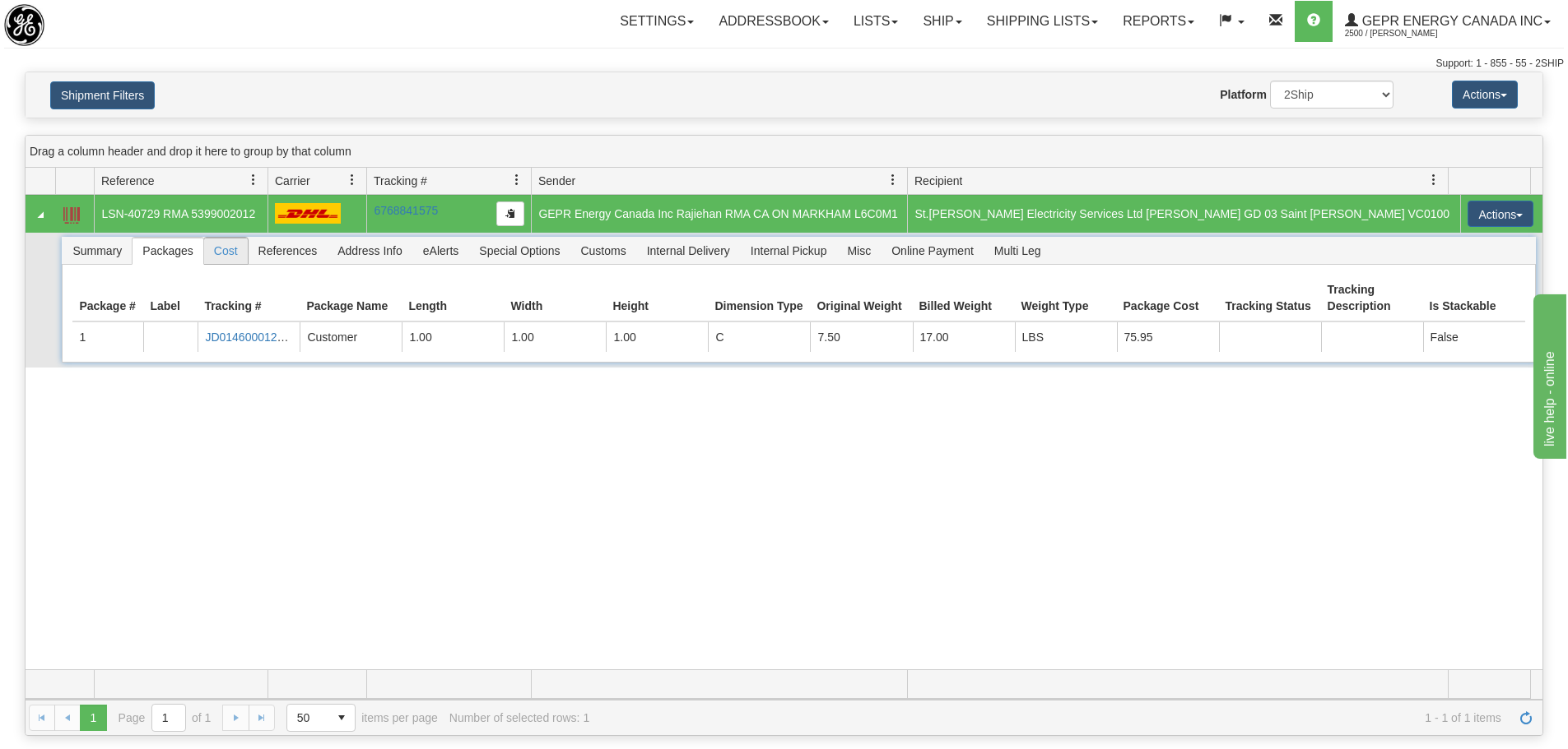
click at [209, 251] on span "Cost" at bounding box center [226, 251] width 44 height 27
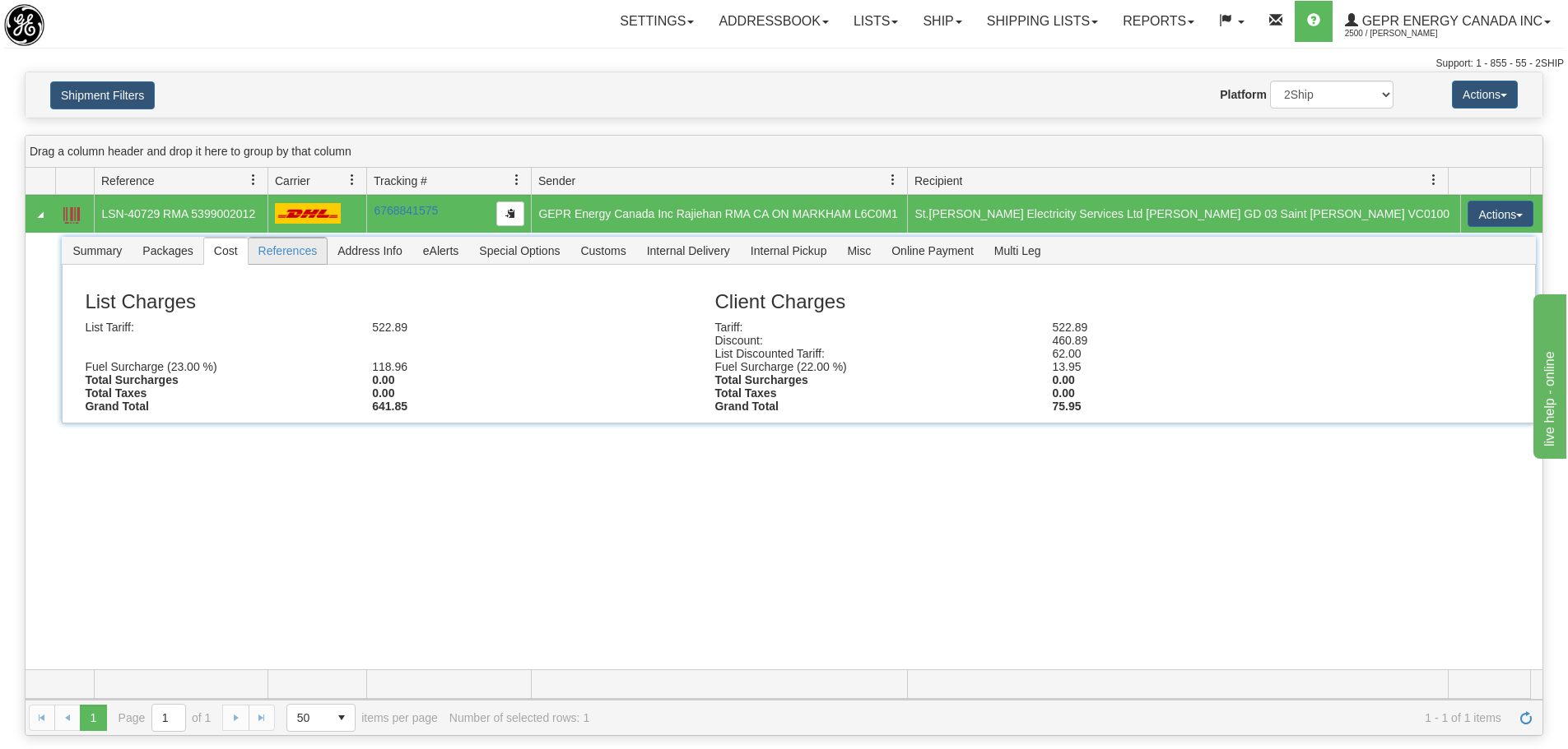
click at [276, 252] on span "References" at bounding box center [287, 251] width 79 height 27
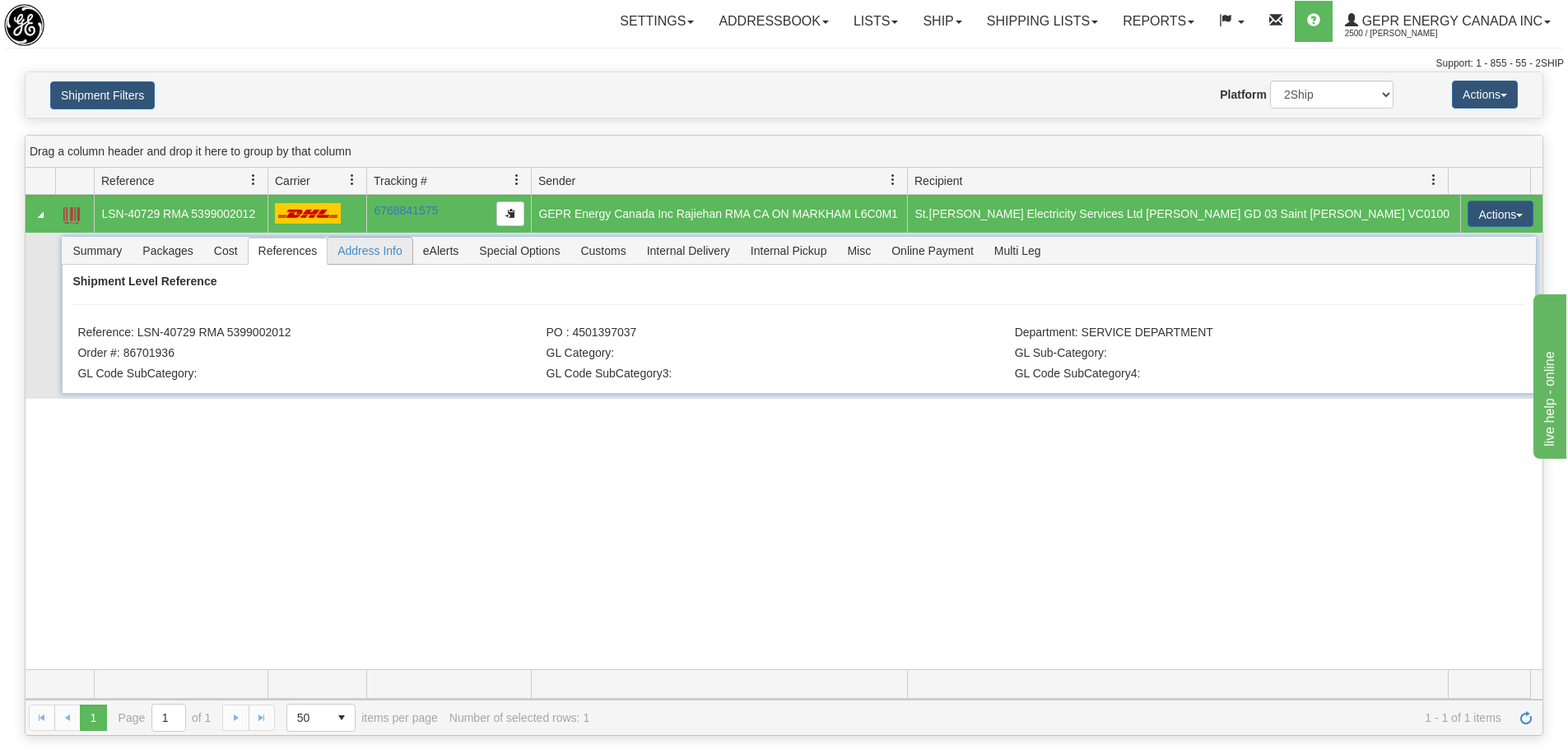
click at [383, 240] on span "Address Info" at bounding box center [369, 251] width 84 height 27
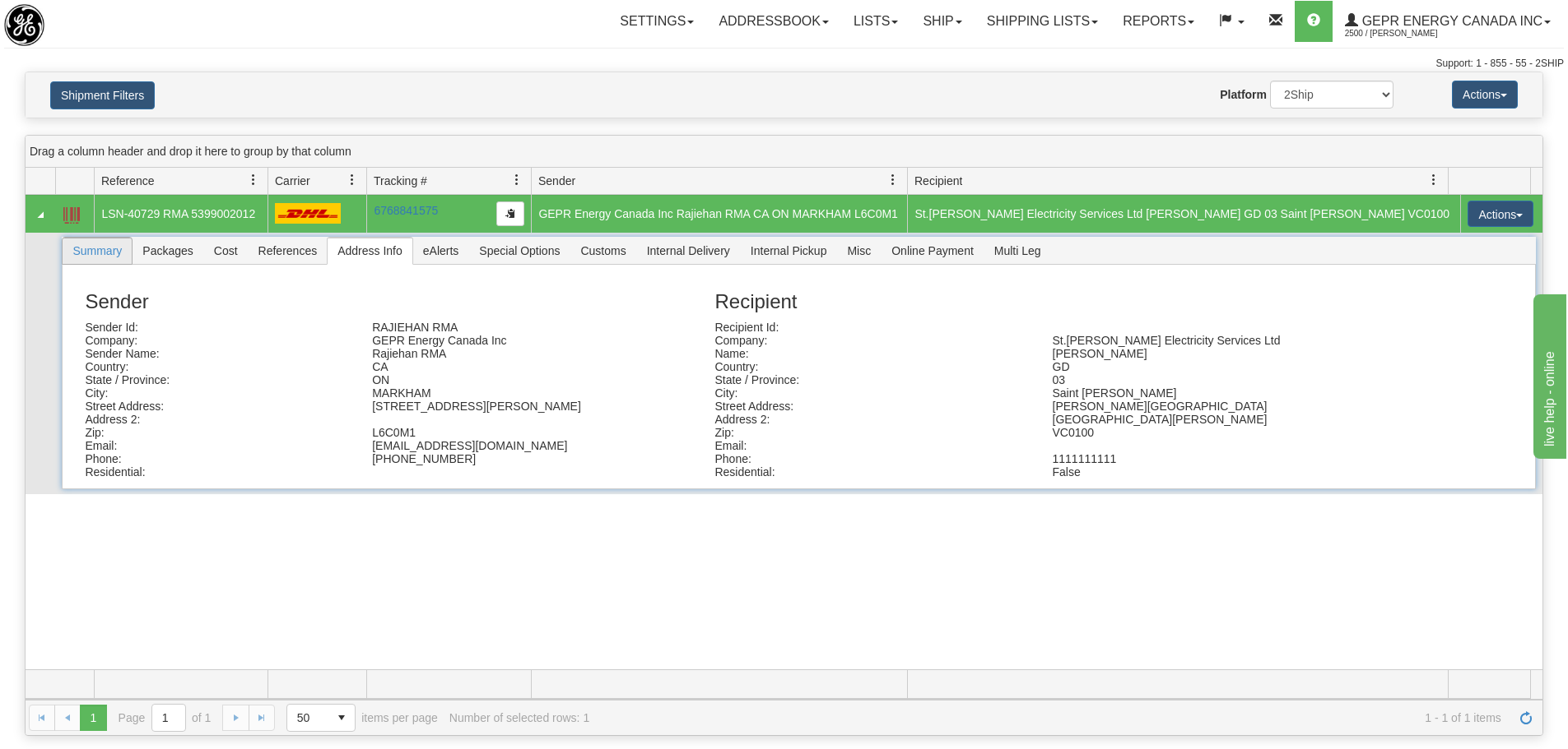
click at [86, 244] on span "Summary" at bounding box center [97, 251] width 69 height 27
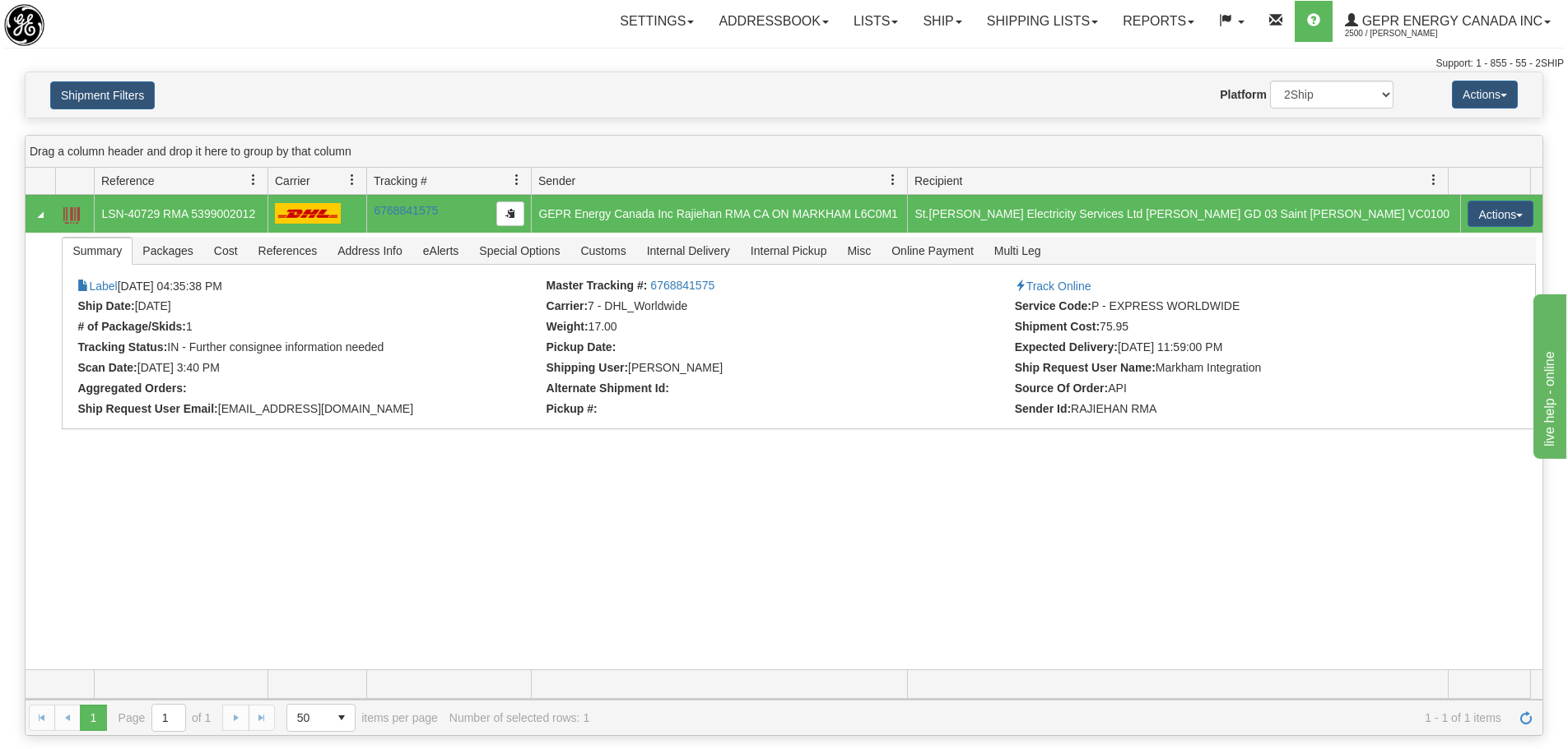
click at [425, 46] on div "Toggle navigation Settings Shipping Preferences Fields Preferences New" at bounding box center [784, 35] width 1568 height 71
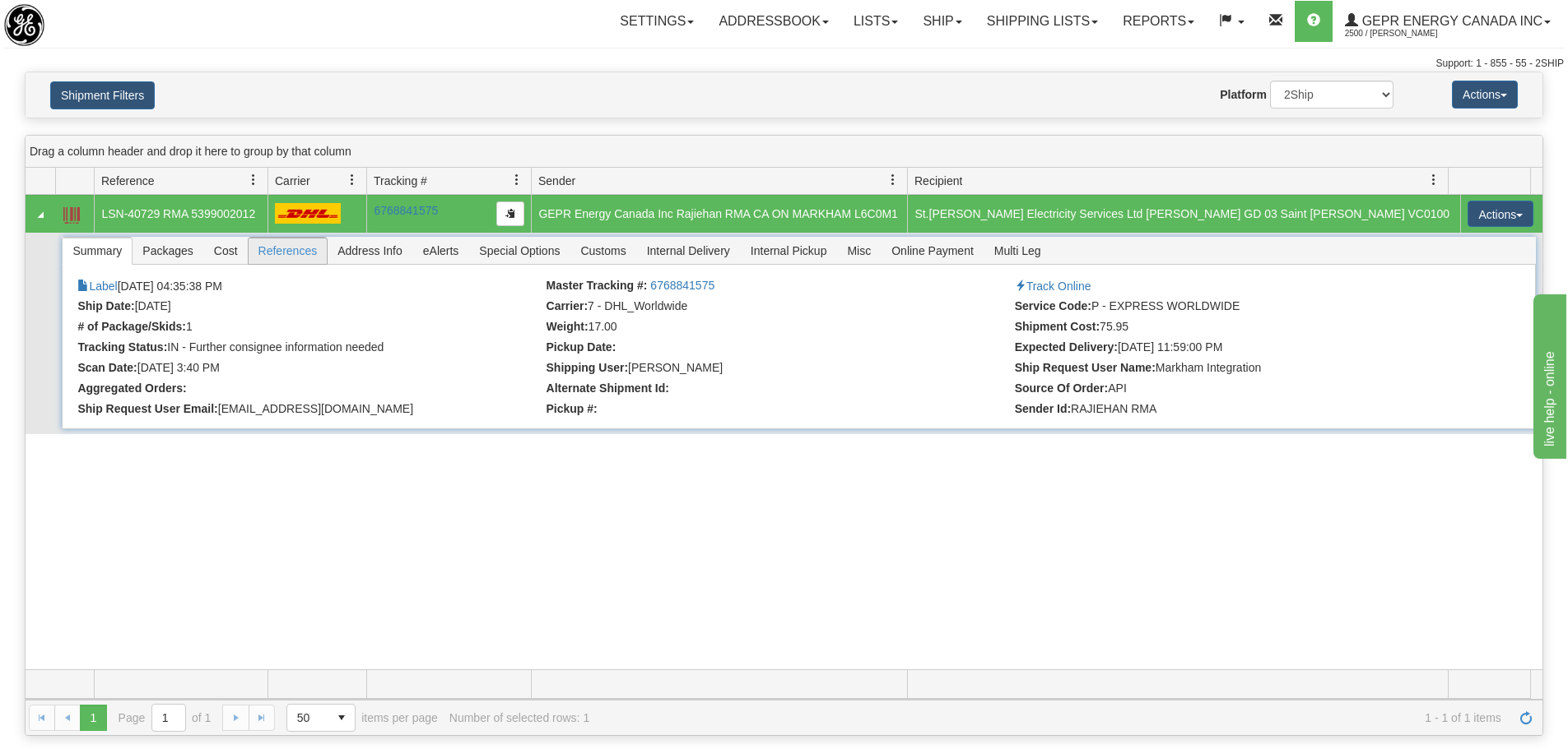
click at [259, 252] on span "References" at bounding box center [287, 251] width 79 height 27
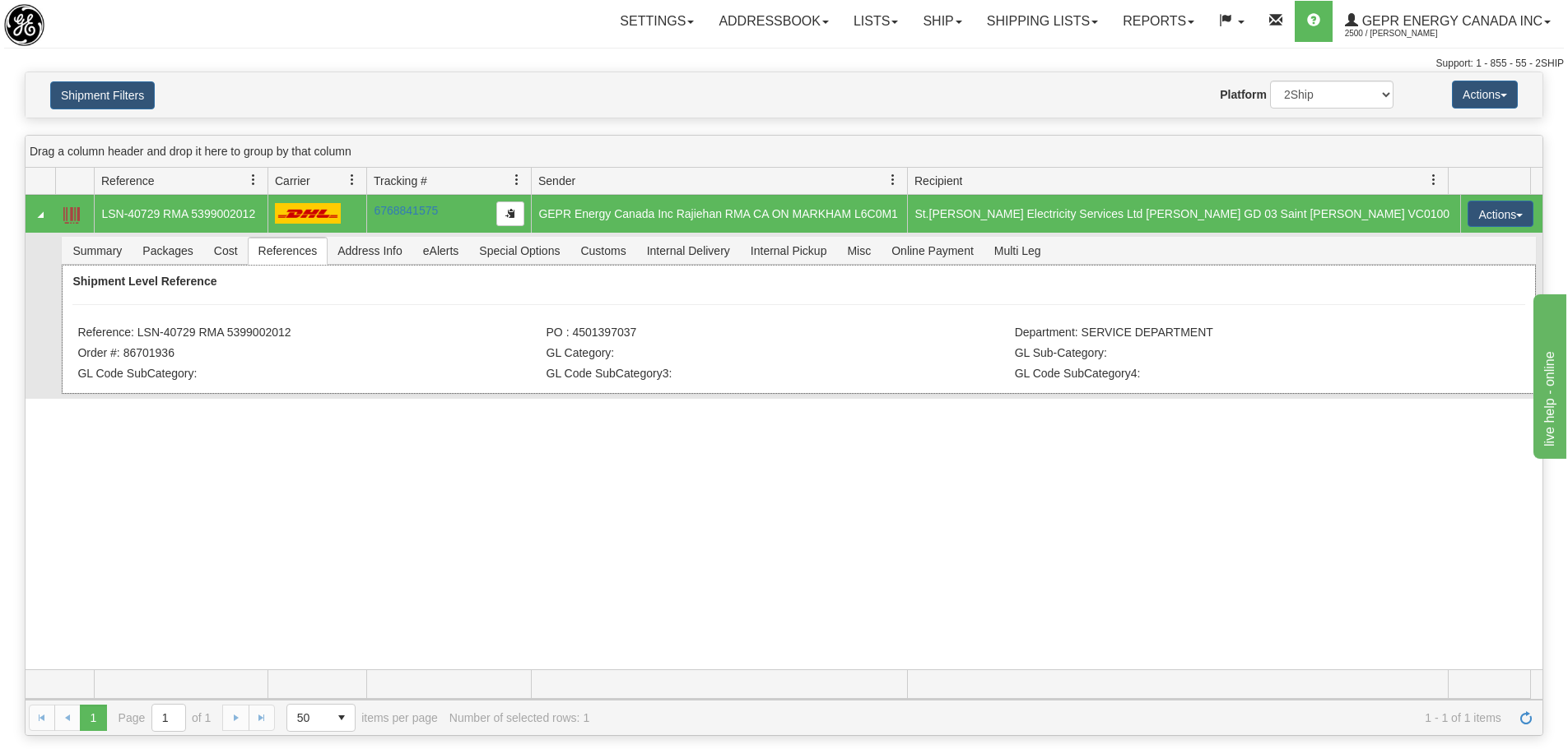
drag, startPoint x: 279, startPoint y: 338, endPoint x: 137, endPoint y: 341, distance: 142.0
click at [137, 341] on li "Reference: LSN-40729 RMA 5399002012" at bounding box center [309, 334] width 464 height 16
copy li "LSN-40729 RMA 5399002012"
